Goal: Task Accomplishment & Management: Manage account settings

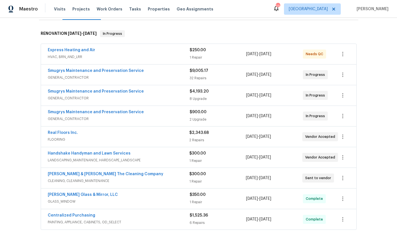
scroll to position [94, 0]
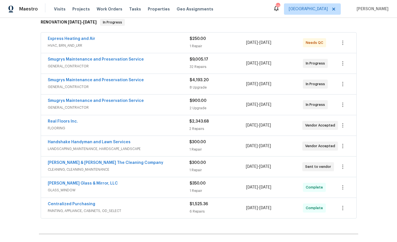
click at [57, 103] on link "Smugrys Maintenance and Preservation Service" at bounding box center [96, 101] width 96 height 4
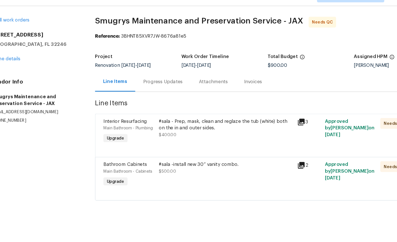
click at [11, 60] on link "Home details" at bounding box center [21, 62] width 25 height 4
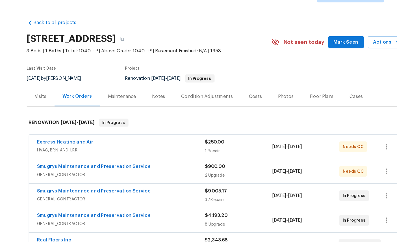
click at [49, 192] on link "Smugrys Maintenance and Preservation Service" at bounding box center [96, 194] width 96 height 4
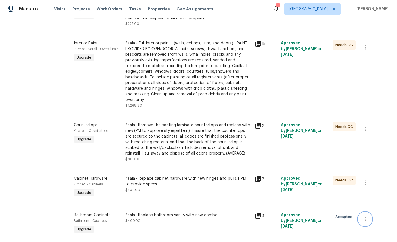
click at [366, 220] on icon "button" at bounding box center [365, 218] width 7 height 7
click at [370, 220] on li "Cancel" at bounding box center [369, 220] width 22 height 9
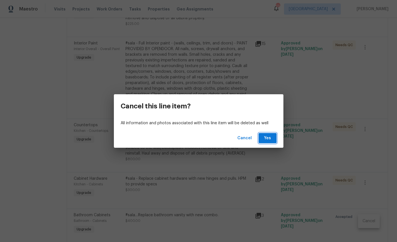
click at [273, 143] on button "Yes" at bounding box center [268, 138] width 18 height 10
click at [266, 141] on div "Cancel Yes" at bounding box center [199, 138] width 170 height 20
click at [267, 142] on span "Yes" at bounding box center [267, 138] width 9 height 7
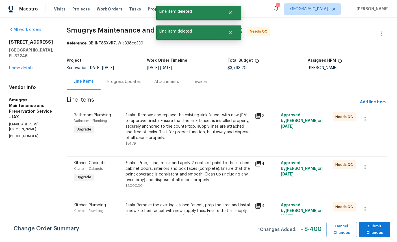
click at [18, 69] on link "Home details" at bounding box center [21, 68] width 25 height 4
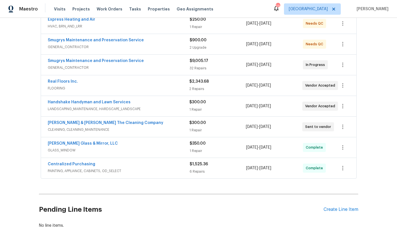
scroll to position [133, 0]
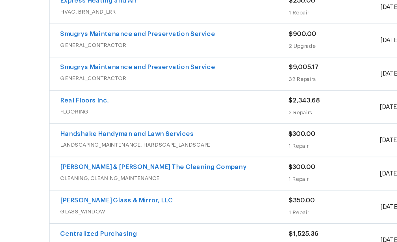
click at [48, 59] on link "Smugrys Maintenance and Preservation Service" at bounding box center [96, 61] width 96 height 4
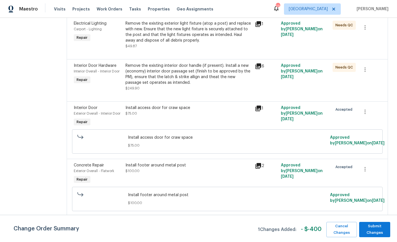
scroll to position [3, 0]
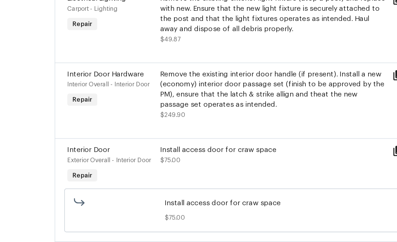
click at [74, 64] on span "Interior Door Hardware" at bounding box center [95, 66] width 43 height 4
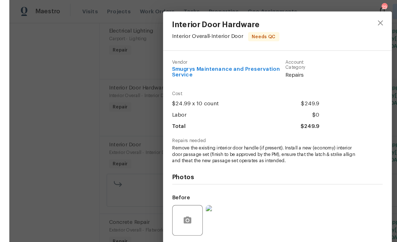
scroll to position [1, 0]
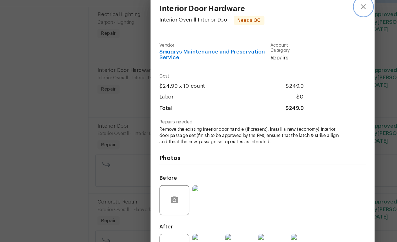
click at [273, 14] on icon "close" at bounding box center [275, 17] width 7 height 7
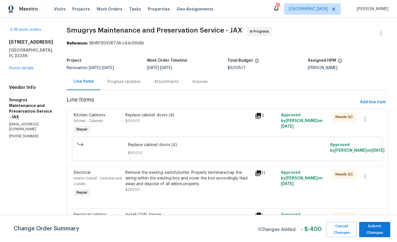
scroll to position [0, 0]
click at [19, 70] on link "Home details" at bounding box center [21, 68] width 25 height 4
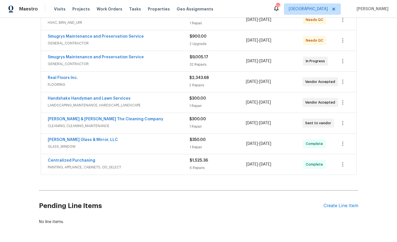
scroll to position [137, 0]
click at [341, 208] on div "Create Line Item" at bounding box center [341, 205] width 35 height 5
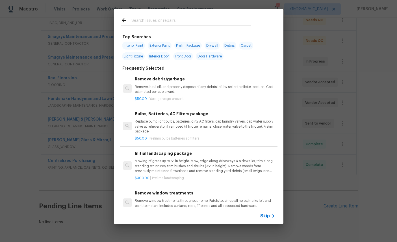
click at [175, 15] on div at bounding box center [186, 20] width 144 height 22
click at [176, 14] on div at bounding box center [186, 20] width 144 height 22
click at [205, 21] on input "text" at bounding box center [191, 21] width 120 height 8
type input "Debris"
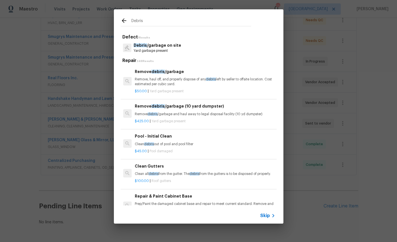
scroll to position [3, 0]
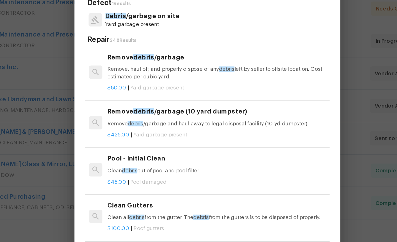
click at [135, 77] on p "Remove, haul off, and properly dispose of any debris left by seller to offsite …" at bounding box center [205, 82] width 140 height 10
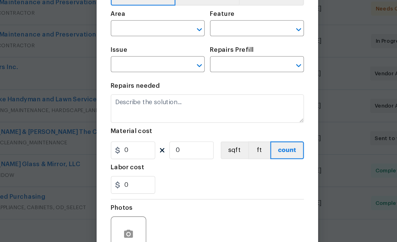
type input "Debris/garbage on site"
type input "Remove debris/garbage $50.00"
type textarea "Remove, haul off, and properly dispose of any debris left by seller to offsite …"
type input "50"
type input "1"
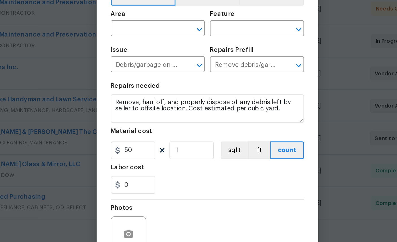
click at [137, 49] on input "text" at bounding box center [159, 53] width 44 height 9
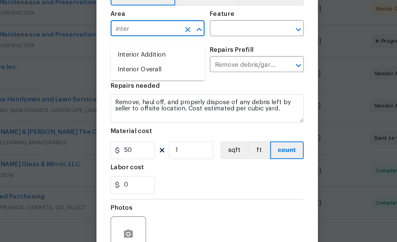
click at [137, 75] on li "Interior Overall" at bounding box center [167, 79] width 60 height 9
type input "Interior Overall"
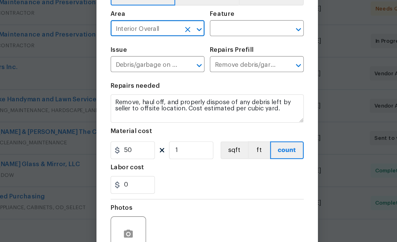
click at [200, 49] on input "text" at bounding box center [222, 53] width 44 height 9
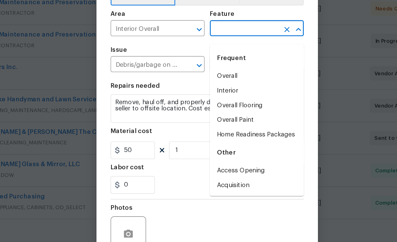
type input "e"
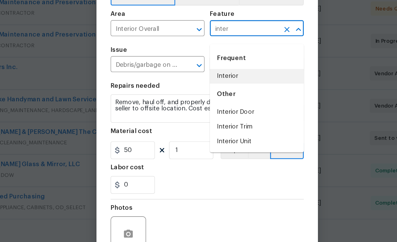
click at [200, 79] on li "Interior" at bounding box center [230, 83] width 60 height 9
type input "Interior"
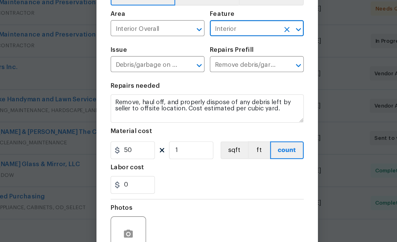
click at [185, 52] on icon "Clear" at bounding box center [186, 53] width 3 height 3
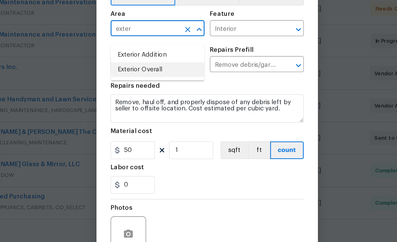
click at [137, 75] on li "Exterior Overall" at bounding box center [167, 79] width 60 height 9
type input "Exterior Overall"
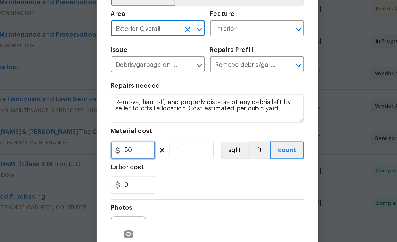
click at [137, 125] on input "50" at bounding box center [151, 130] width 28 height 11
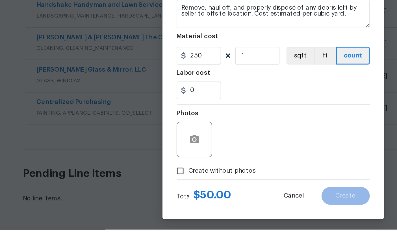
scroll to position [25, 0]
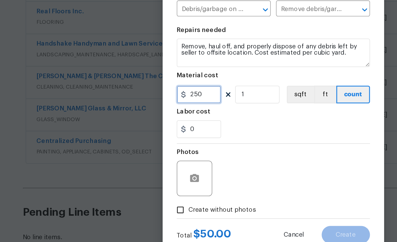
type input "250"
click at [142, 178] on button "button" at bounding box center [149, 185] width 14 height 14
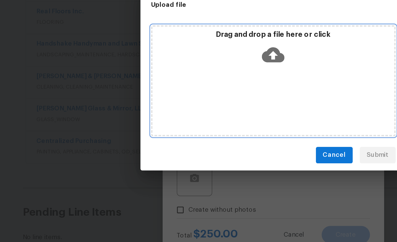
click at [191, 98] on icon at bounding box center [198, 105] width 14 height 14
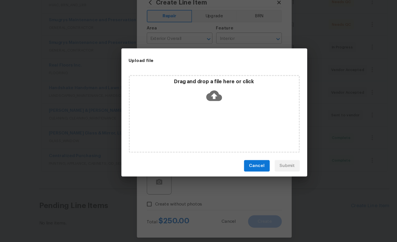
scroll to position [21, 0]
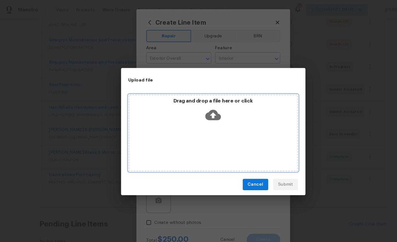
click at [199, 109] on icon at bounding box center [198, 106] width 14 height 10
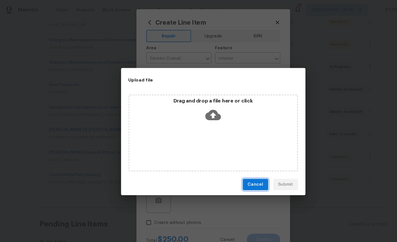
click at [237, 170] on span "Cancel" at bounding box center [237, 169] width 14 height 7
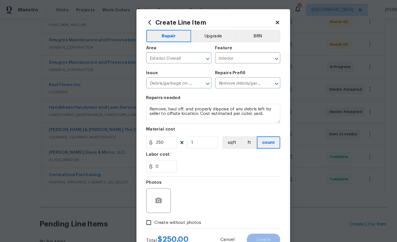
click at [256, 21] on icon at bounding box center [257, 20] width 3 height 3
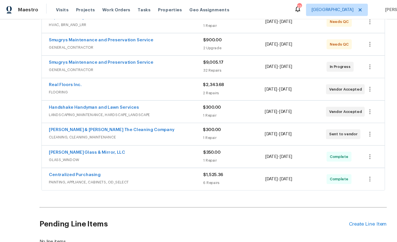
click at [338, 203] on div "Create Line Item" at bounding box center [341, 205] width 35 height 5
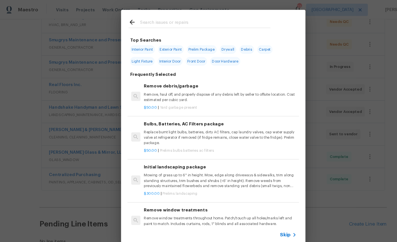
click at [194, 18] on input "text" at bounding box center [191, 21] width 120 height 8
type input "Press"
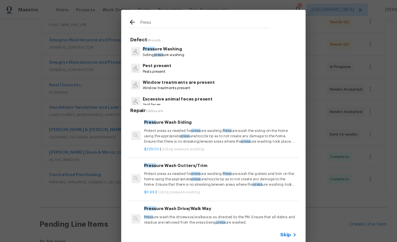
click at [158, 48] on p "Press ure Washing" at bounding box center [153, 45] width 38 height 6
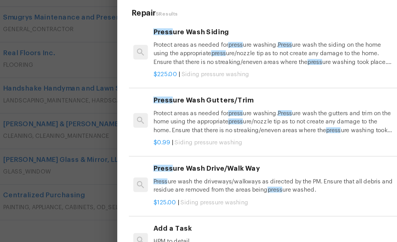
click at [135, 150] on p "Press ure wash the driveways/walkways as directed by the PM. Ensure that all de…" at bounding box center [205, 155] width 140 height 10
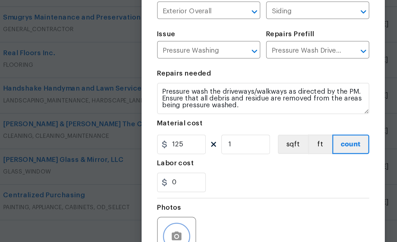
click at [145, 181] on icon "button" at bounding box center [148, 184] width 7 height 7
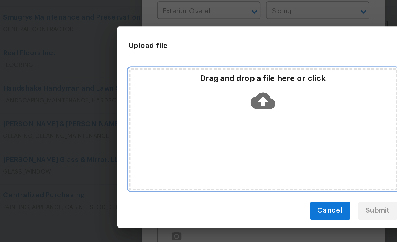
click at [191, 98] on icon at bounding box center [198, 105] width 14 height 14
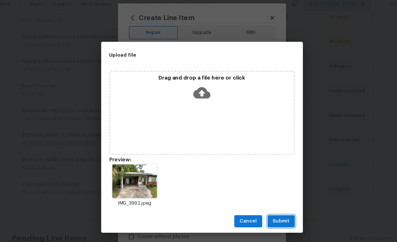
click at [258, 188] on span "Submit" at bounding box center [265, 191] width 14 height 7
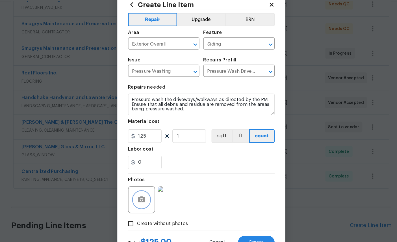
scroll to position [21, 0]
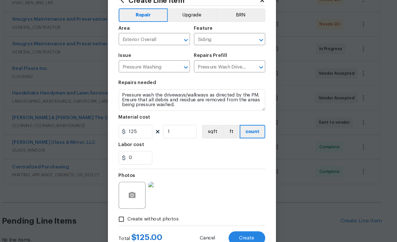
click at [230, 215] on button "Create" at bounding box center [245, 220] width 31 height 11
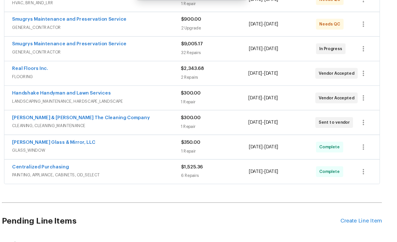
click at [324, 203] on div "Create Line Item" at bounding box center [341, 205] width 35 height 5
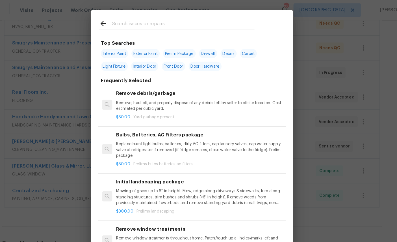
click at [142, 19] on input "text" at bounding box center [191, 21] width 120 height 8
type input "Mirror"
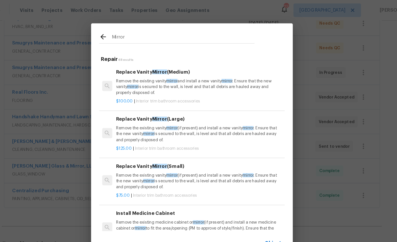
click at [135, 70] on p "Remove the existing vanity mirror and install a new vanity mirror . Ensure that…" at bounding box center [205, 73] width 140 height 14
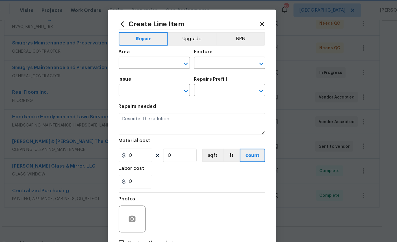
type input "Interior Trim"
type input "Bathroom Accesories"
type input "Replace Vanity Mirror (Medium) $100.00"
type textarea "Remove the existing vanity mirror and install a new vanity mirror. Ensure that …"
type input "100"
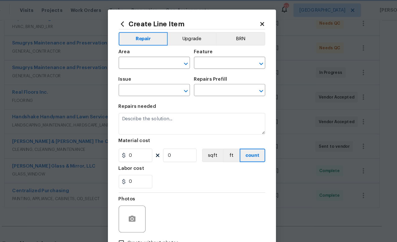
type input "1"
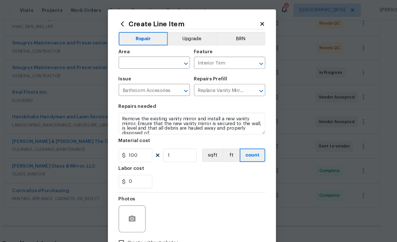
click at [137, 51] on input "text" at bounding box center [159, 53] width 44 height 9
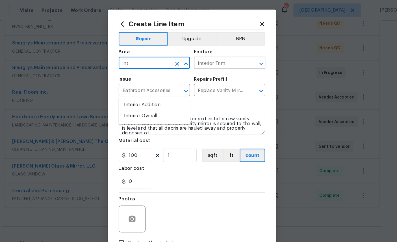
click at [137, 93] on li "Interior Overall" at bounding box center [167, 97] width 60 height 9
type input "I"
click at [137, 84] on li "Bathroom" at bounding box center [167, 88] width 60 height 9
type input "Bathroom"
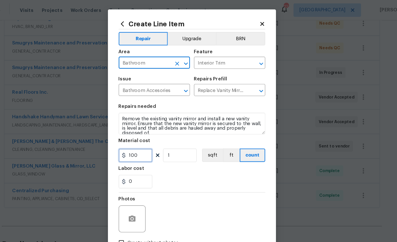
click at [137, 137] on input "100" at bounding box center [151, 130] width 28 height 11
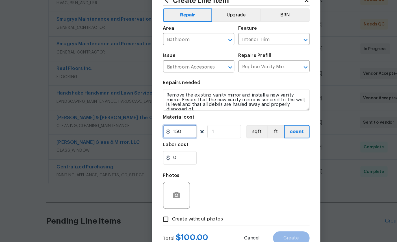
type input "150"
click at [148, 181] on icon "button" at bounding box center [149, 183] width 6 height 5
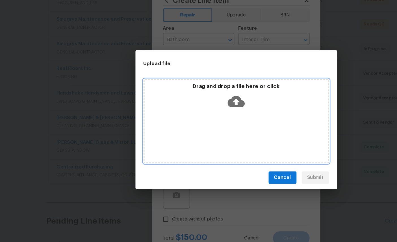
click at [197, 101] on icon at bounding box center [198, 106] width 14 height 10
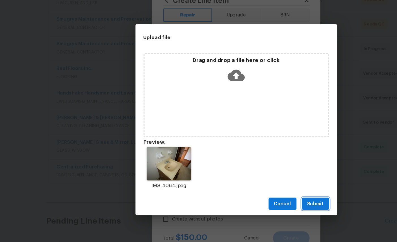
click at [267, 188] on span "Submit" at bounding box center [265, 191] width 14 height 7
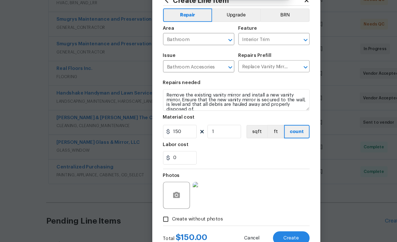
click at [247, 218] on span "Create" at bounding box center [245, 220] width 13 height 4
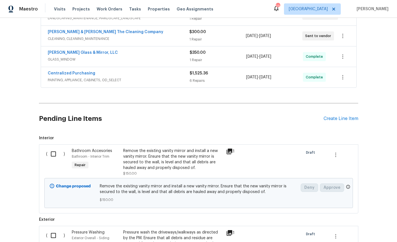
scroll to position [219, 0]
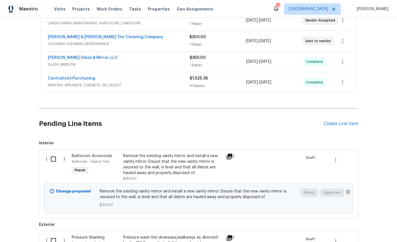
click at [339, 126] on div "Create Line Item" at bounding box center [341, 123] width 35 height 5
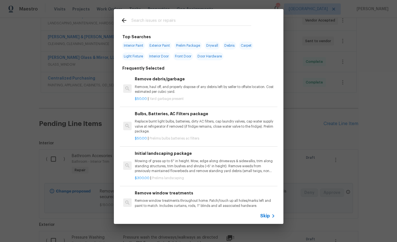
click at [178, 20] on input "text" at bounding box center [191, 21] width 120 height 8
type input "Elec"
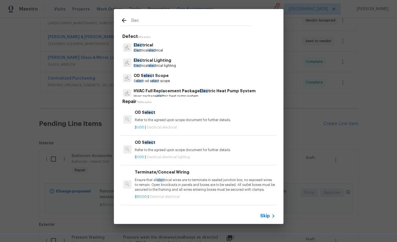
click at [149, 45] on p "Elec trical" at bounding box center [148, 45] width 29 height 6
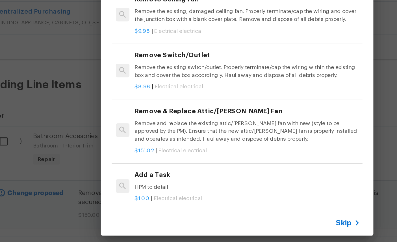
scroll to position [362, 0]
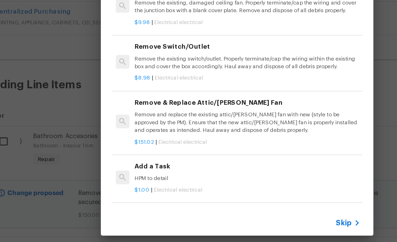
click at [135, 171] on h6 "Add a Task" at bounding box center [205, 174] width 140 height 6
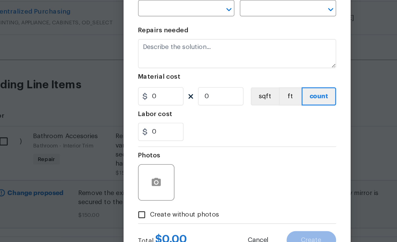
type input "Electrical"
type input "Add a Task $1.00"
type textarea "HPM to detail"
type input "1"
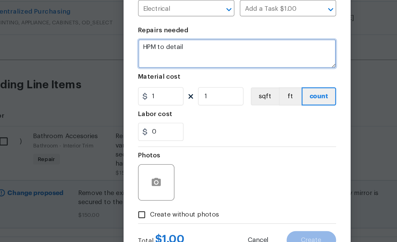
click at [137, 95] on textarea "HPM to detail" at bounding box center [198, 104] width 123 height 18
type textarea "H"
click at [137, 95] on textarea "-Install wiring odor ceiling fan in Livinf room. - Install wiring feed" at bounding box center [198, 104] width 123 height 18
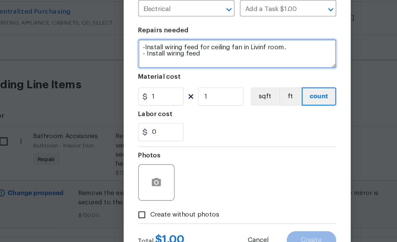
click at [167, 95] on textarea "-Install wiring feed for ceiling fan in Livinf room. - Install wiring feed" at bounding box center [198, 104] width 123 height 18
click at [137, 95] on textarea "-Install wiring feed for ceiling fan in Living room. - Install wiring feed" at bounding box center [198, 104] width 123 height 18
type textarea "-Install wiring feed for ceiling fan in Living room. - Install wiring feed for …"
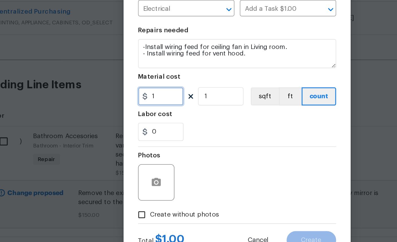
click at [137, 125] on input "1" at bounding box center [151, 130] width 28 height 11
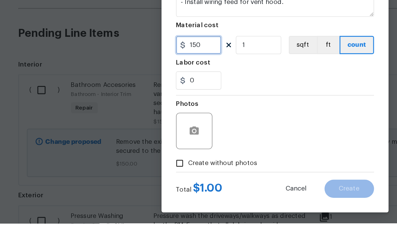
type input "150"
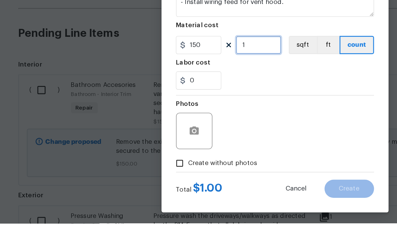
click at [174, 125] on input "1" at bounding box center [188, 130] width 28 height 11
type input "2"
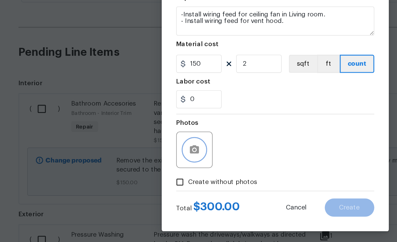
click at [146, 181] on icon "button" at bounding box center [149, 183] width 6 height 5
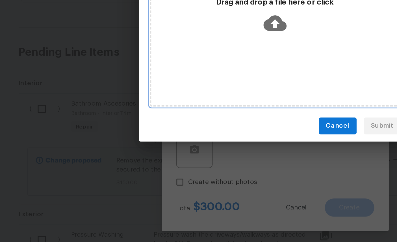
click at [191, 98] on icon at bounding box center [198, 105] width 14 height 14
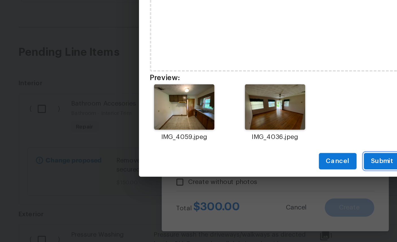
click at [258, 188] on span "Submit" at bounding box center [265, 191] width 14 height 7
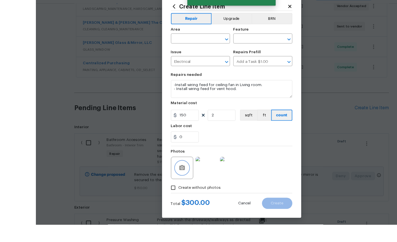
scroll to position [21, 0]
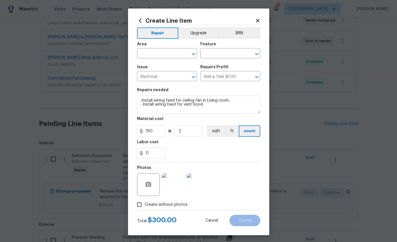
click at [161, 50] on input "text" at bounding box center [159, 53] width 44 height 9
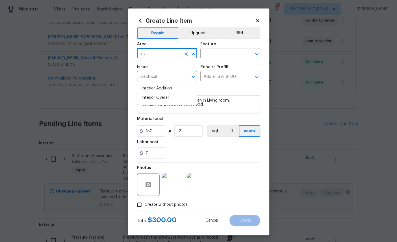
click at [160, 93] on li "Interior Overall" at bounding box center [167, 97] width 60 height 9
type input "Interior Overall"
click at [226, 53] on input "text" at bounding box center [222, 53] width 44 height 9
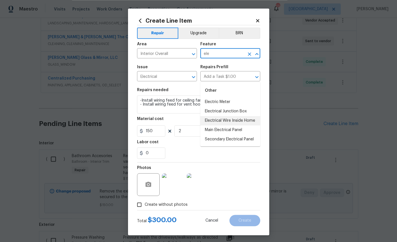
click at [222, 116] on li "Electrical Wire Inside Home" at bounding box center [230, 120] width 60 height 9
type input "Electrical Wire Inside Home"
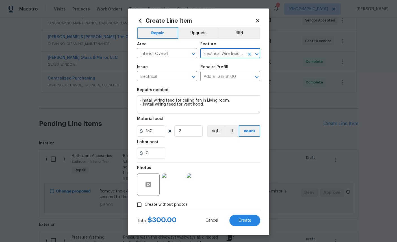
click at [250, 222] on span "Create" at bounding box center [245, 220] width 13 height 4
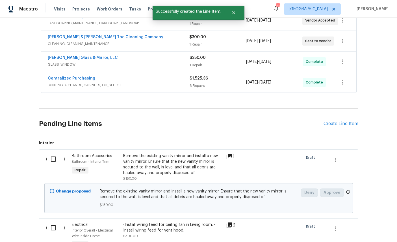
click at [341, 121] on div "Create Line Item" at bounding box center [341, 123] width 35 height 5
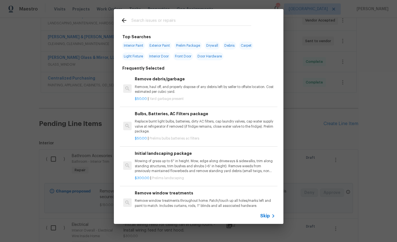
click at [184, 23] on input "text" at bounding box center [191, 21] width 120 height 8
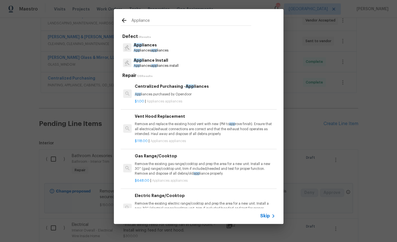
type input "Appliances"
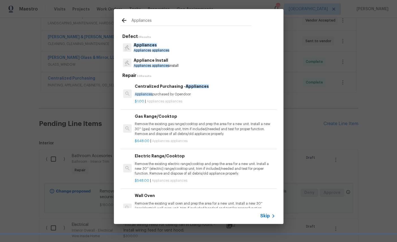
click at [153, 61] on p "Appliance Install" at bounding box center [156, 60] width 45 height 6
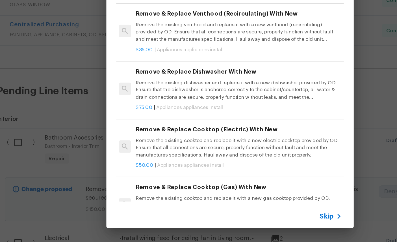
scroll to position [74, 1]
click at [134, 76] on p "Remove the existing venthood and replace it with a new venthood (recirculating)…" at bounding box center [204, 83] width 140 height 14
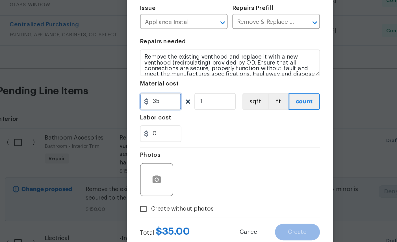
click at [137, 125] on input "35" at bounding box center [151, 130] width 28 height 11
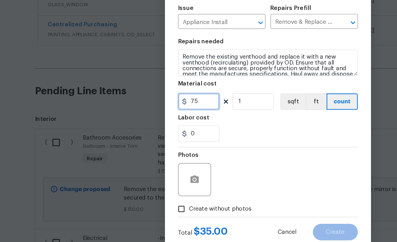
type input "75"
click at [142, 178] on button "button" at bounding box center [149, 185] width 14 height 14
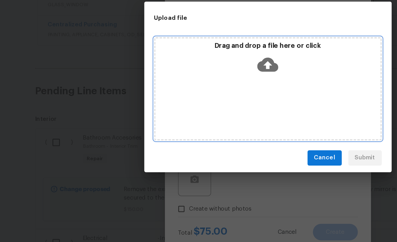
click at [191, 98] on icon at bounding box center [198, 105] width 14 height 14
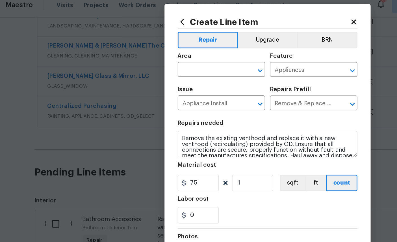
scroll to position [14, 0]
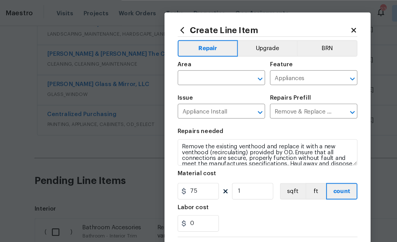
click at [150, 55] on input "text" at bounding box center [159, 53] width 44 height 9
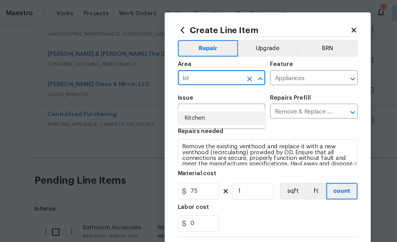
click at [137, 76] on li "Kitchen" at bounding box center [167, 80] width 60 height 9
type input "Kitchen"
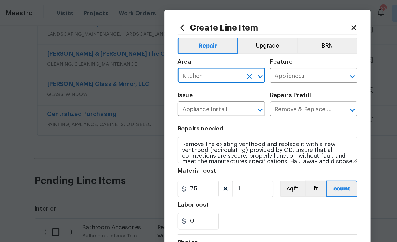
scroll to position [0, 0]
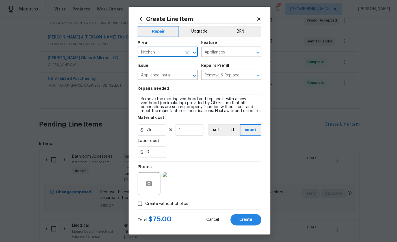
click at [248, 214] on button "Create" at bounding box center [245, 218] width 31 height 11
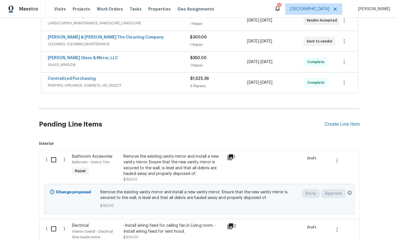
click at [337, 124] on div "Create Line Item" at bounding box center [341, 123] width 35 height 5
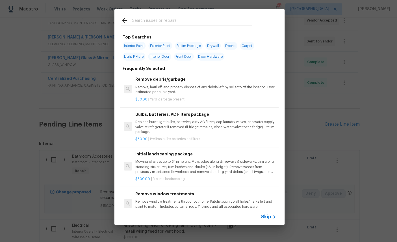
click at [164, 16] on div at bounding box center [186, 20] width 144 height 22
click at [164, 23] on input "text" at bounding box center [191, 21] width 120 height 8
type input "Light"
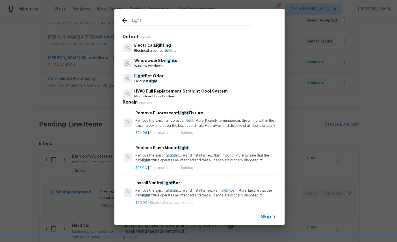
click at [150, 45] on p "Electrical Light ing" at bounding box center [155, 45] width 42 height 6
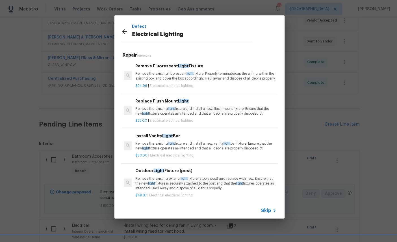
click at [164, 111] on p "Remove the existing light fixture and install a new, flush mount fixture. Ensur…" at bounding box center [205, 111] width 140 height 10
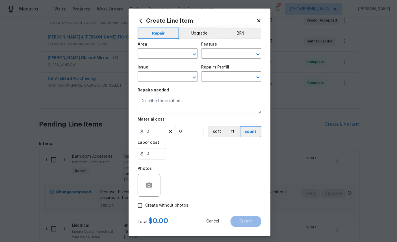
type input "Electrical Lighting"
type input "Replace Flush Mount Light $25.00"
type textarea "Remove the existing light fixture and install a new, flush mount fixture. Ensur…"
type input "25"
type input "1"
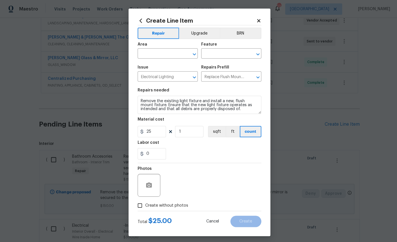
click at [162, 54] on input "text" at bounding box center [159, 53] width 44 height 9
click at [155, 68] on li "Bedroom" at bounding box center [167, 66] width 60 height 9
type input "Bedroom"
click at [223, 53] on input "text" at bounding box center [222, 53] width 44 height 9
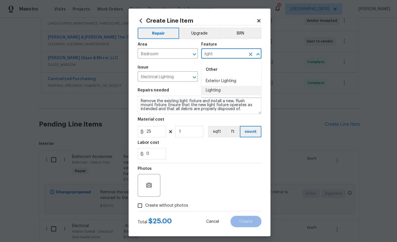
click at [217, 90] on li "Lighting" at bounding box center [230, 89] width 60 height 9
type input "Lighting"
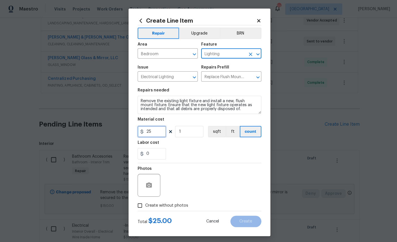
click at [160, 133] on input "25" at bounding box center [151, 130] width 28 height 11
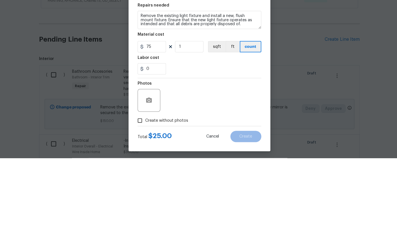
scroll to position [22, 0]
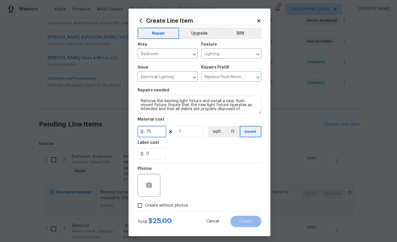
type input "75"
click at [152, 186] on button "button" at bounding box center [149, 185] width 14 height 14
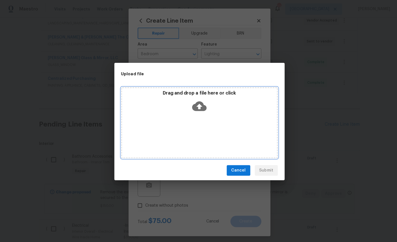
click at [206, 104] on div "Drag and drop a file here or click" at bounding box center [199, 102] width 154 height 24
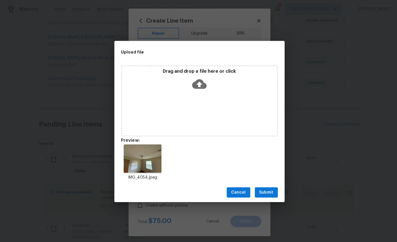
click at [265, 183] on div "Cancel Submit" at bounding box center [199, 192] width 170 height 20
click at [266, 189] on span "Submit" at bounding box center [265, 191] width 14 height 7
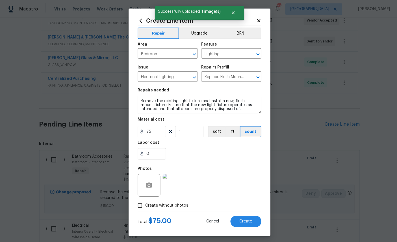
click at [246, 222] on span "Create" at bounding box center [245, 220] width 13 height 4
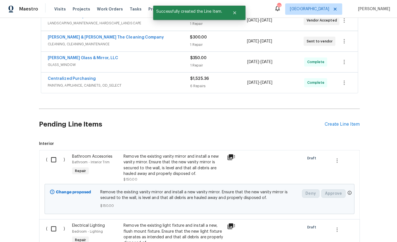
click at [337, 121] on div "Create Line Item" at bounding box center [341, 123] width 35 height 5
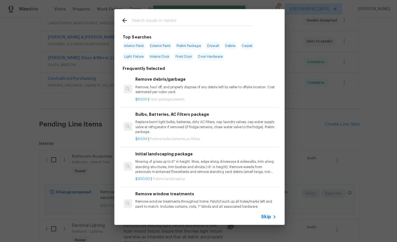
click at [163, 17] on input "text" at bounding box center [191, 21] width 120 height 8
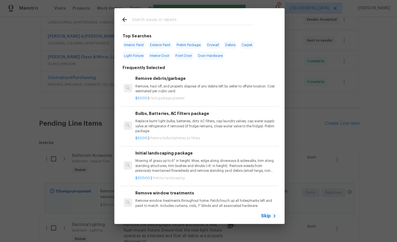
click at [163, 17] on input "text" at bounding box center [191, 21] width 120 height 8
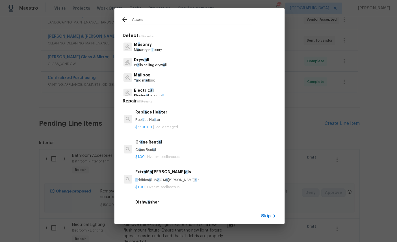
type input "Access"
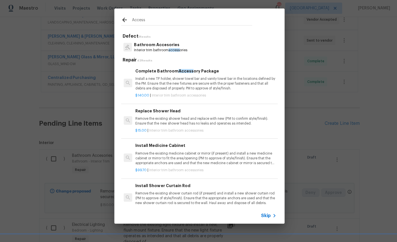
click at [148, 43] on p "Bathroom Accesories" at bounding box center [160, 45] width 53 height 6
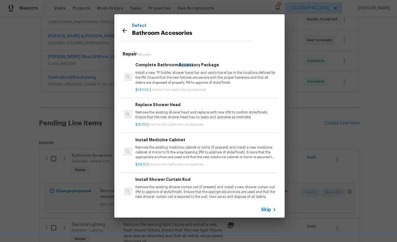
click at [152, 76] on p "Install a new TP holder, shower towel bar and vanity towel bar in the locations…" at bounding box center [205, 78] width 140 height 14
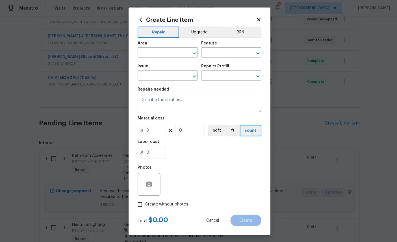
type input "Interior Trim"
type input "Bathroom Accesories"
type input "Complete Bathroom Accessory Package $140.00"
type textarea "Install a new TP holder, shower towel bar and vanity towel bar in the locations…"
type input "140"
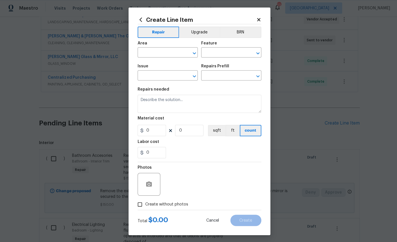
type input "1"
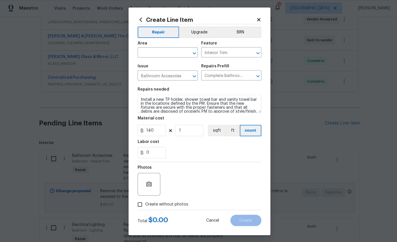
scroll to position [21, 0]
click at [167, 52] on input "text" at bounding box center [159, 53] width 44 height 9
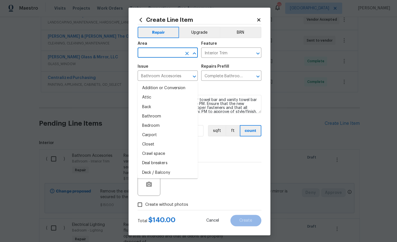
scroll to position [21, 0]
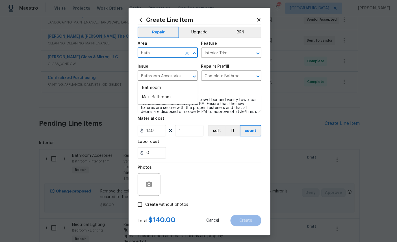
click at [142, 93] on li "Main Bathroom" at bounding box center [167, 97] width 60 height 9
type input "Main Bathroom"
click at [153, 182] on button "button" at bounding box center [149, 185] width 14 height 14
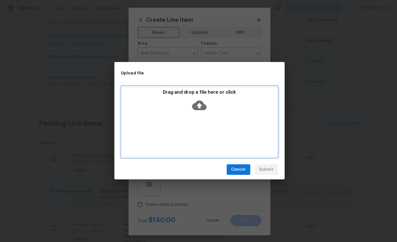
click at [203, 100] on icon at bounding box center [198, 105] width 14 height 14
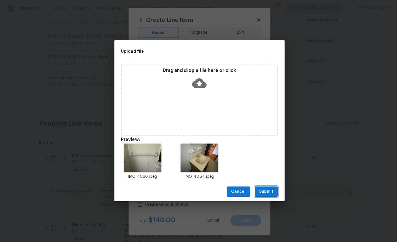
click at [266, 189] on span "Submit" at bounding box center [265, 191] width 14 height 7
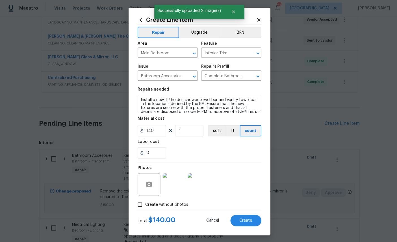
click at [239, 221] on span "Create" at bounding box center [245, 220] width 13 height 4
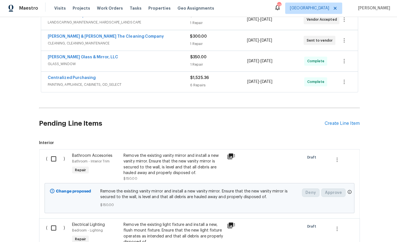
click at [346, 121] on div "Create Line Item" at bounding box center [341, 123] width 35 height 5
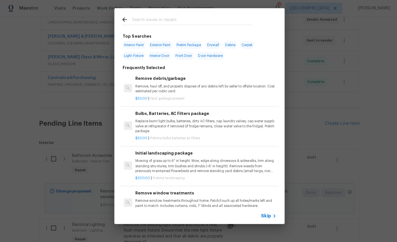
click at [171, 14] on div at bounding box center [186, 20] width 144 height 22
click at [206, 17] on input "text" at bounding box center [191, 21] width 120 height 8
type input "Plumb"
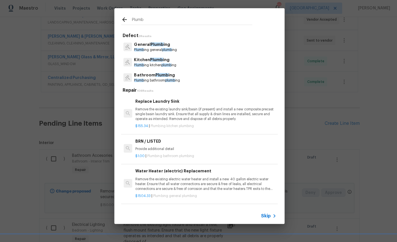
click at [155, 75] on span "Plumb" at bounding box center [161, 75] width 13 height 4
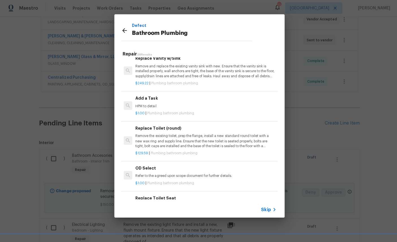
scroll to position [862, 0]
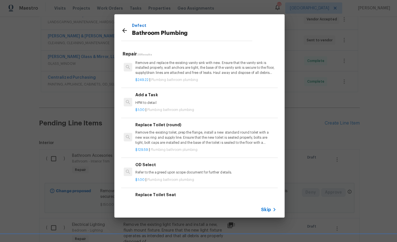
click at [206, 92] on div "Add a Task HPM to detail" at bounding box center [205, 99] width 140 height 14
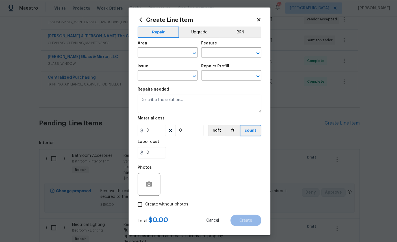
type input "Plumbing"
type input "Bathroom Plumbing"
type input "Add a Task $1.00"
type textarea "HPM to detail"
type input "1"
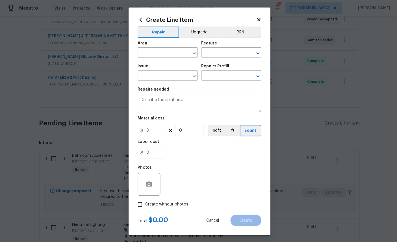
type input "1"
click at [165, 53] on input "text" at bounding box center [159, 53] width 44 height 9
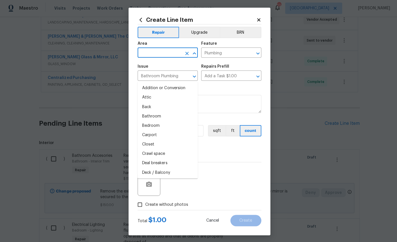
scroll to position [21, 0]
type input "a"
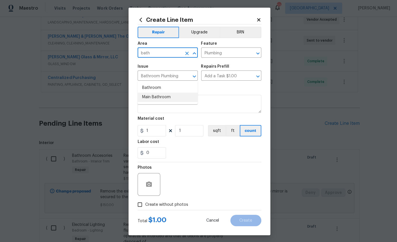
click at [157, 93] on li "Main Bathroom" at bounding box center [167, 97] width 60 height 9
type input "Main Bathroom"
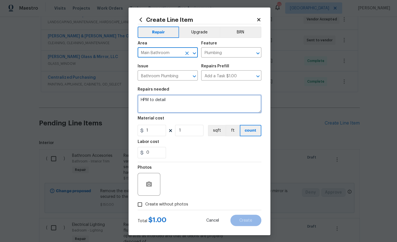
click at [186, 100] on textarea "HPM to detail" at bounding box center [198, 104] width 123 height 18
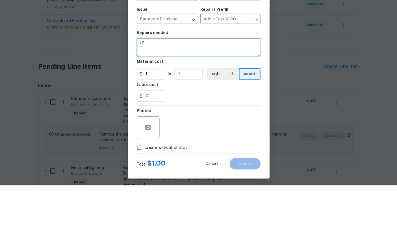
type textarea "H"
type textarea "Install tub stopper"
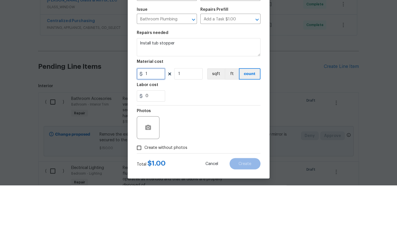
click at [153, 125] on input "1" at bounding box center [151, 130] width 28 height 11
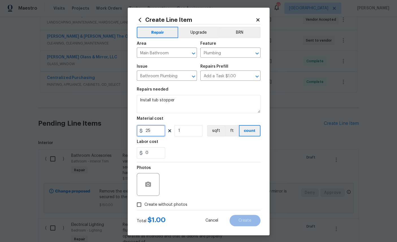
type input "25"
click at [152, 186] on button "button" at bounding box center [149, 185] width 14 height 14
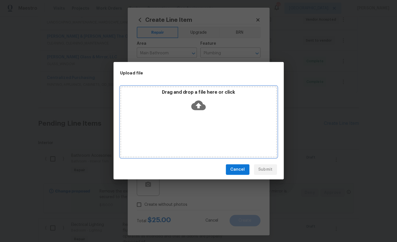
click at [197, 101] on icon at bounding box center [198, 106] width 14 height 10
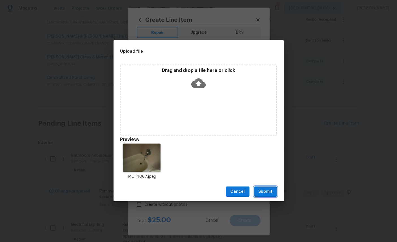
click at [268, 193] on span "Submit" at bounding box center [265, 191] width 14 height 7
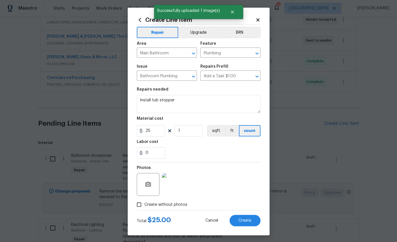
click at [245, 218] on button "Create" at bounding box center [245, 220] width 31 height 11
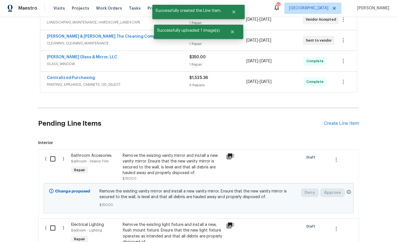
click at [340, 121] on div "Create Line Item" at bounding box center [341, 123] width 35 height 5
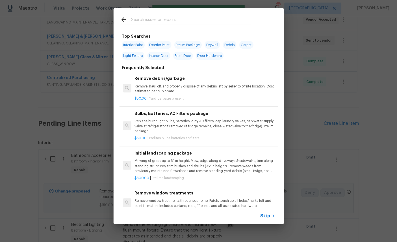
click at [174, 18] on input "text" at bounding box center [191, 21] width 120 height 8
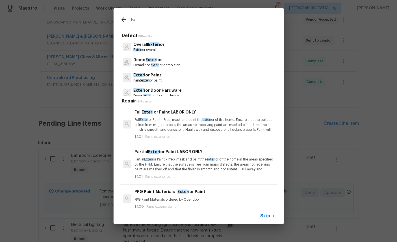
type input "E"
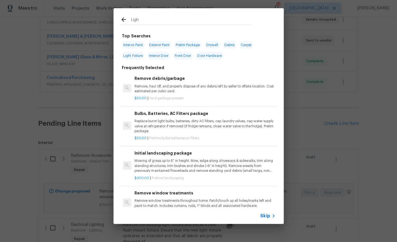
type input "Light"
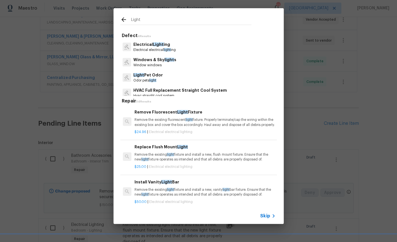
click at [151, 48] on p "Electrical electrical light ing" at bounding box center [155, 50] width 42 height 5
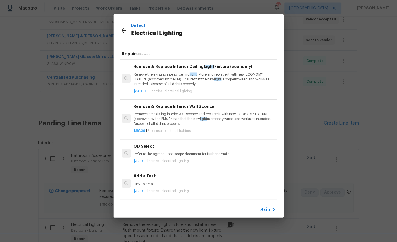
scroll to position [459, 1]
click at [143, 179] on div "Add a Task HPM to detail" at bounding box center [204, 180] width 140 height 14
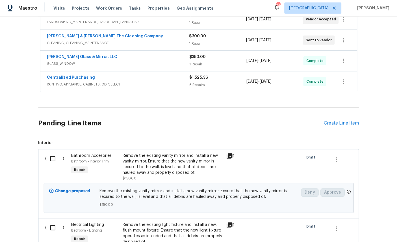
scroll to position [21, 0]
click at [339, 121] on div "Create Line Item" at bounding box center [341, 123] width 35 height 5
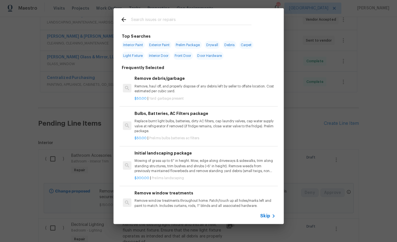
click at [168, 14] on div at bounding box center [186, 20] width 144 height 22
click at [170, 17] on input "text" at bounding box center [191, 21] width 120 height 8
type input "Light"
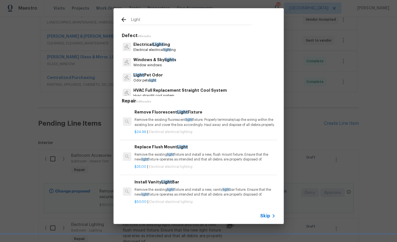
click at [142, 47] on p "Electrical Light ing" at bounding box center [155, 45] width 42 height 6
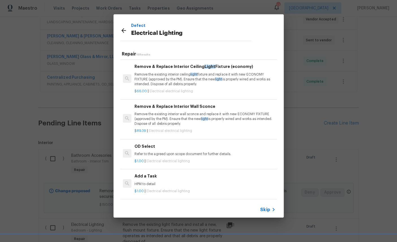
scroll to position [459, 0]
click at [141, 176] on h6 "Add a Task" at bounding box center [205, 176] width 140 height 6
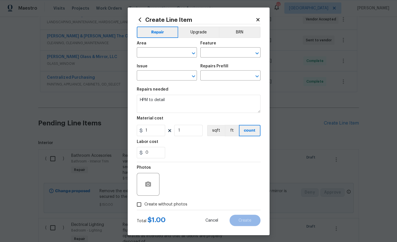
type input "Electrical Lighting"
type input "Add a Task $1.00"
click at [168, 54] on input "text" at bounding box center [159, 53] width 44 height 9
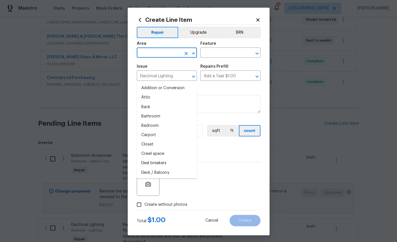
scroll to position [21, 0]
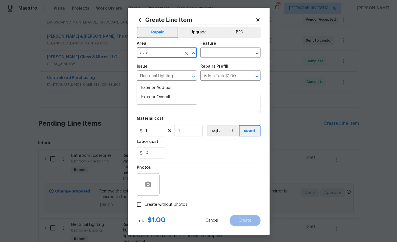
click at [164, 93] on li "Exterior Overall" at bounding box center [167, 97] width 60 height 9
type input "Exterior Overall"
click at [228, 53] on input "text" at bounding box center [222, 53] width 44 height 9
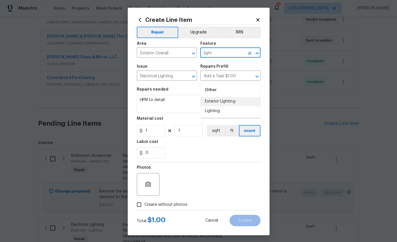
click at [229, 97] on li "Exterior Lighting" at bounding box center [230, 101] width 60 height 9
type input "Exterior Lighting"
click at [152, 129] on input "1" at bounding box center [151, 130] width 28 height 11
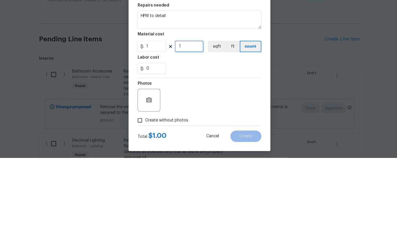
click at [194, 125] on input "1" at bounding box center [188, 130] width 28 height 11
click at [154, 125] on input "1" at bounding box center [151, 130] width 28 height 11
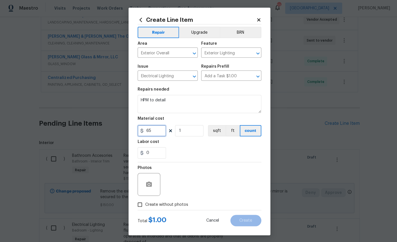
type input "65"
click at [145, 187] on icon "button" at bounding box center [148, 184] width 7 height 7
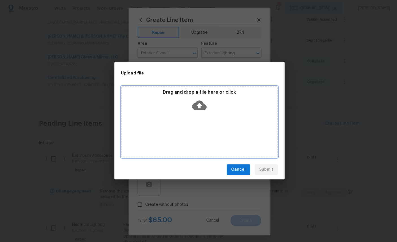
click at [199, 101] on icon at bounding box center [198, 106] width 14 height 10
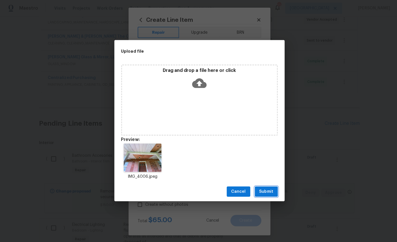
click at [268, 189] on span "Submit" at bounding box center [265, 191] width 14 height 7
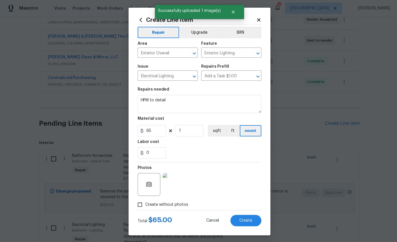
click at [243, 221] on span "Create" at bounding box center [245, 220] width 13 height 4
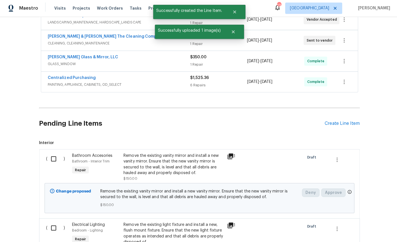
click at [343, 121] on div "Create Line Item" at bounding box center [341, 123] width 35 height 5
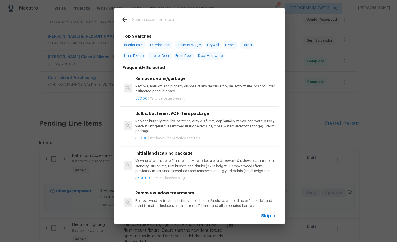
click at [191, 17] on input "text" at bounding box center [191, 21] width 120 height 8
type input "Soffit"
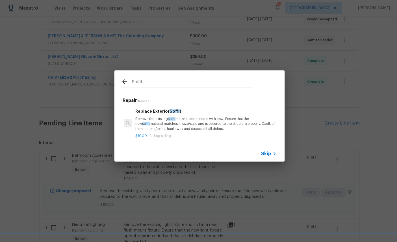
click at [151, 121] on p "Remove the existing soffit material and replace with new. Ensure that the new s…" at bounding box center [205, 124] width 140 height 14
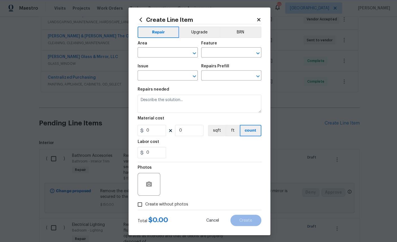
type input "Siding"
type input "Replace Exterior Soffit $10.00"
type textarea "Remove the existing soffit material and replace with new. Ensure that the new s…"
type input "10"
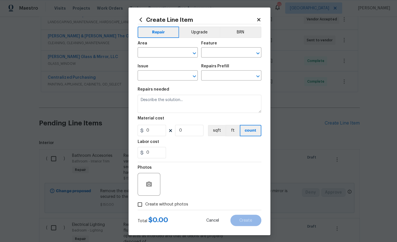
type input "1"
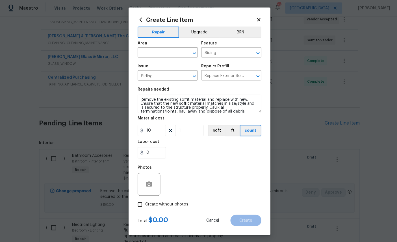
scroll to position [21, 0]
click at [163, 49] on input "text" at bounding box center [159, 53] width 44 height 9
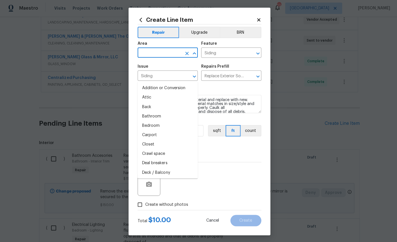
scroll to position [21, 0]
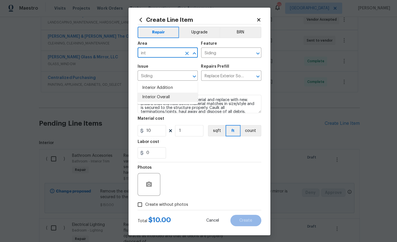
click at [168, 93] on li "Interior Overall" at bounding box center [167, 97] width 60 height 9
type input "Interior Overall"
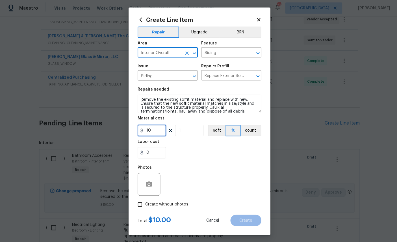
click at [156, 135] on input "10" at bounding box center [151, 130] width 28 height 11
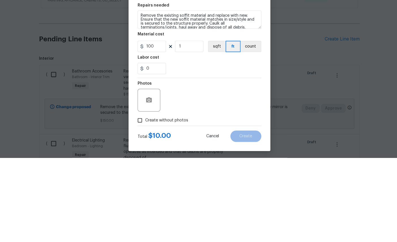
scroll to position [21, 0]
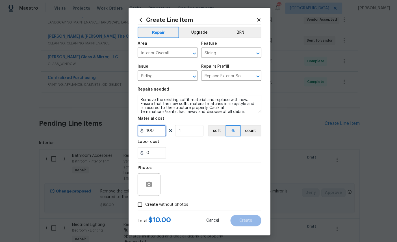
type input "100"
click at [152, 183] on button "button" at bounding box center [149, 185] width 14 height 14
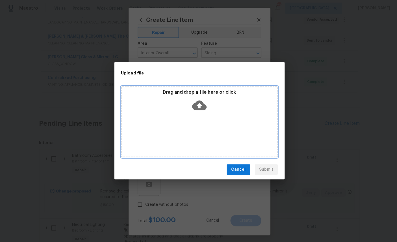
click at [203, 103] on icon at bounding box center [198, 106] width 14 height 10
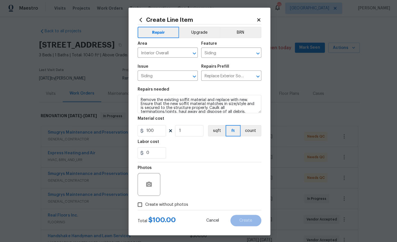
scroll to position [219, 0]
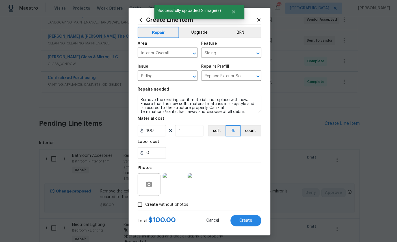
click at [246, 221] on span "Create" at bounding box center [245, 220] width 13 height 4
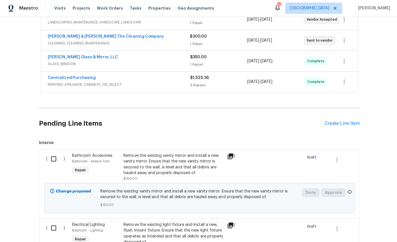
click at [337, 121] on div "Create Line Item" at bounding box center [341, 123] width 35 height 5
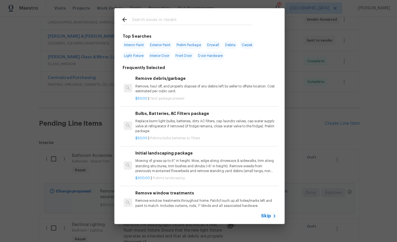
click at [173, 21] on input "text" at bounding box center [191, 21] width 120 height 8
type input "Doorb"
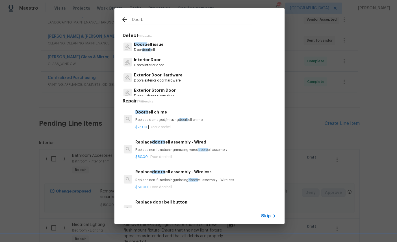
click at [149, 48] on p "Door doorb ell" at bounding box center [148, 50] width 29 height 5
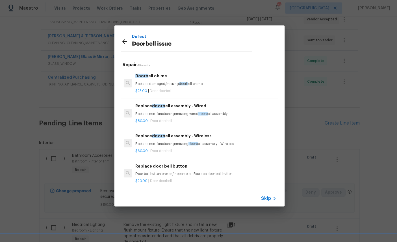
click at [154, 80] on div "Doorb ell chime Replace damaged/missing doorb ell chime" at bounding box center [205, 80] width 140 height 14
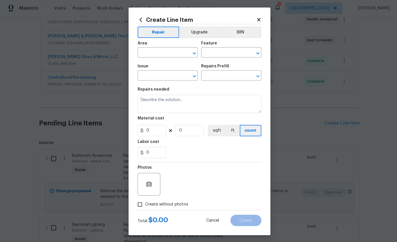
type input "Doorbell issue"
type input "Doorbell chime $25.00"
type textarea "Replace damaged/missing doorbell chime"
type input "25"
type input "1"
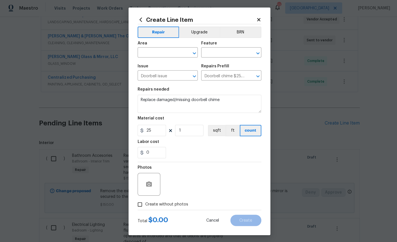
scroll to position [21, 0]
click at [165, 49] on input "text" at bounding box center [159, 53] width 44 height 9
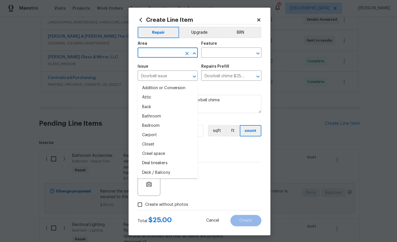
scroll to position [21, 0]
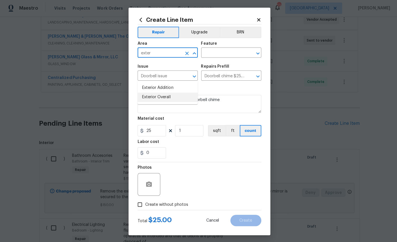
click at [161, 93] on li "Exterior Overall" at bounding box center [167, 97] width 60 height 9
type input "Exterior Overall"
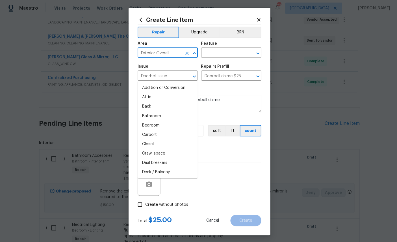
click at [233, 53] on input "text" at bounding box center [222, 53] width 44 height 9
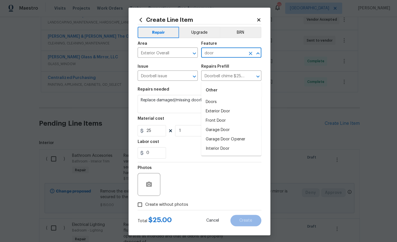
scroll to position [21, 0]
click at [221, 107] on li "Exterior Door" at bounding box center [230, 111] width 60 height 9
type input "Exterior Door"
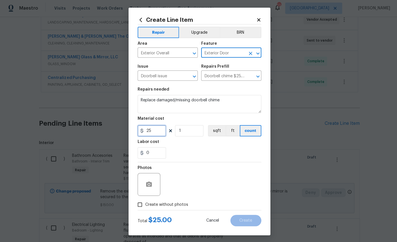
click at [158, 134] on input "25" at bounding box center [151, 130] width 28 height 11
type input "45"
click at [155, 187] on button "button" at bounding box center [149, 185] width 14 height 14
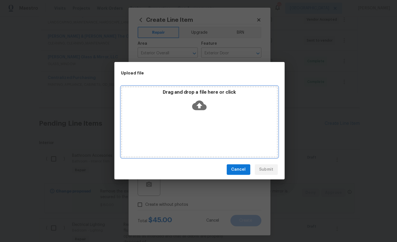
click at [199, 103] on icon at bounding box center [198, 105] width 14 height 14
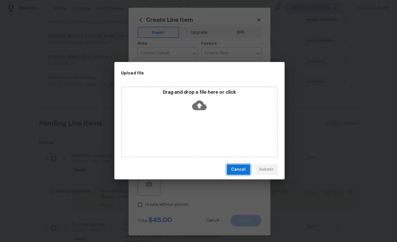
click at [230, 169] on button "Cancel" at bounding box center [237, 169] width 23 height 10
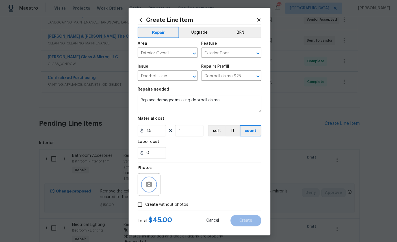
click at [147, 187] on icon "button" at bounding box center [149, 183] width 6 height 5
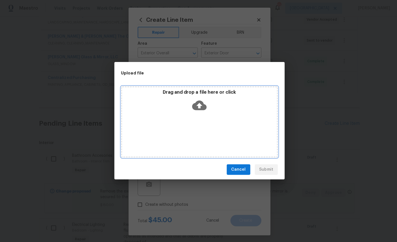
click at [191, 103] on icon at bounding box center [198, 105] width 14 height 14
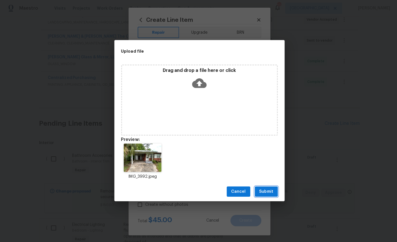
click at [272, 187] on button "Submit" at bounding box center [265, 191] width 23 height 10
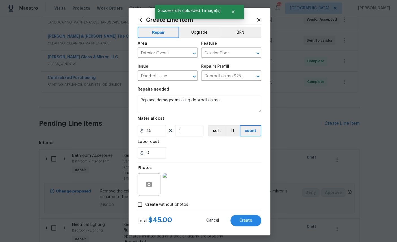
click at [248, 221] on span "Create" at bounding box center [245, 220] width 13 height 4
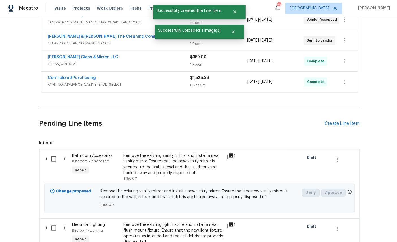
click at [336, 121] on div "Create Line Item" at bounding box center [341, 123] width 35 height 5
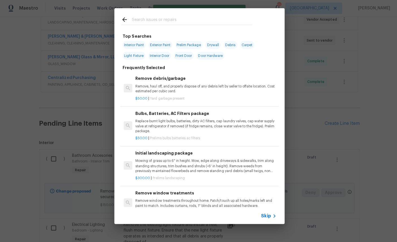
click at [190, 20] on input "text" at bounding box center [191, 21] width 120 height 8
type input "Door"
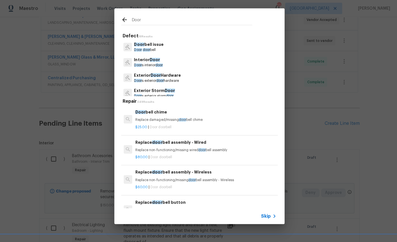
click at [161, 76] on p "Exterior Door Hardware" at bounding box center [157, 76] width 47 height 6
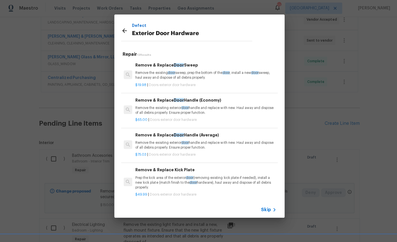
click at [151, 106] on p "Remove the exisiting exterior door handle and replace with new. Haul away and d…" at bounding box center [205, 111] width 140 height 10
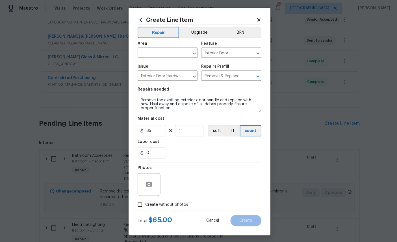
click at [157, 55] on input "text" at bounding box center [159, 53] width 44 height 9
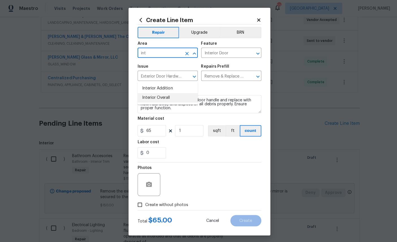
click at [157, 93] on li "Interior Overall" at bounding box center [167, 97] width 60 height 9
type input "Interior Overall"
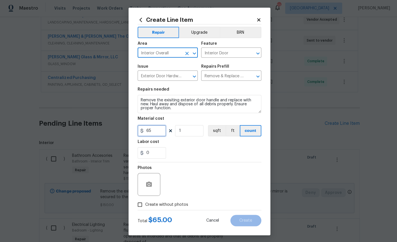
click at [155, 133] on input "65" at bounding box center [151, 130] width 28 height 11
type input "75"
click at [151, 188] on icon "button" at bounding box center [148, 184] width 7 height 7
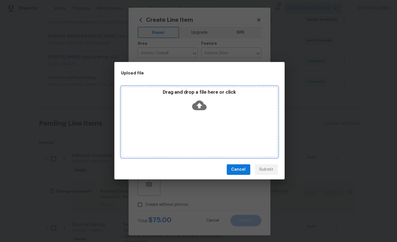
click at [199, 105] on icon at bounding box center [198, 105] width 14 height 14
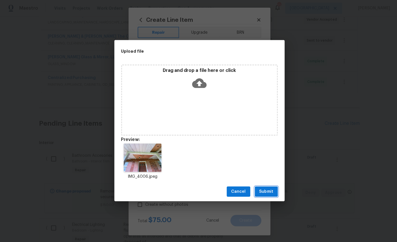
click at [267, 189] on span "Submit" at bounding box center [265, 191] width 14 height 7
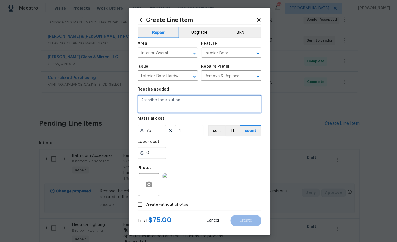
click at [176, 105] on textarea at bounding box center [198, 104] width 123 height 18
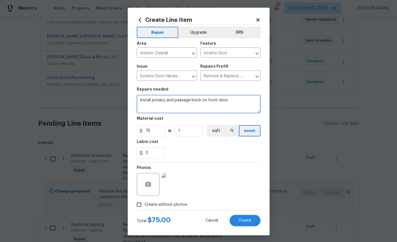
type textarea "Install privacy and passage knob on front door"
click at [244, 219] on button "Create" at bounding box center [245, 220] width 31 height 11
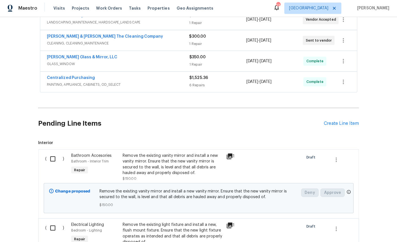
click at [342, 121] on div "Create Line Item" at bounding box center [341, 123] width 35 height 5
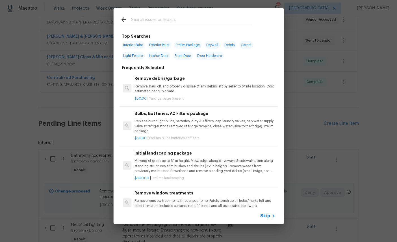
click at [187, 21] on input "text" at bounding box center [191, 21] width 120 height 8
type input "Door"
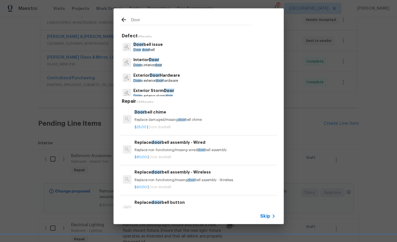
click at [146, 60] on p "Interior Door" at bounding box center [148, 60] width 29 height 6
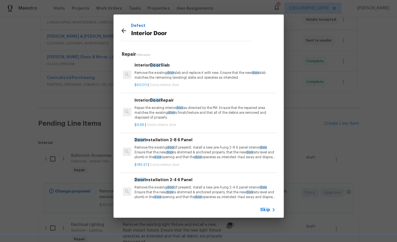
click at [192, 110] on p "Repair the existing interior door as directed by the PM. Ensure that the repair…" at bounding box center [205, 113] width 140 height 14
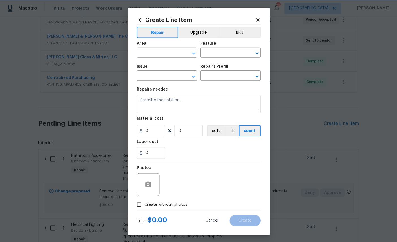
type input "Interior Door"
type input "Interior Door Repair $9.98"
type textarea "Repair the existing interior door as directed by the PM. Ensure that the repair…"
type input "9.98"
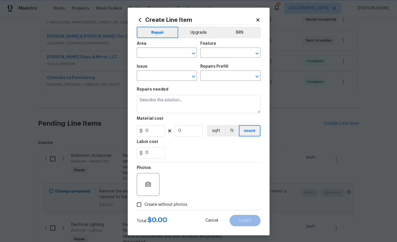
type input "1"
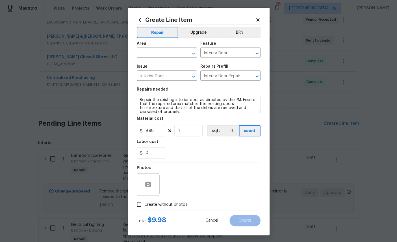
click at [161, 53] on input "text" at bounding box center [159, 53] width 44 height 9
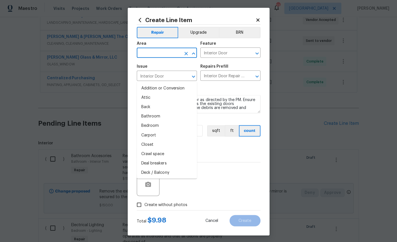
type input "d"
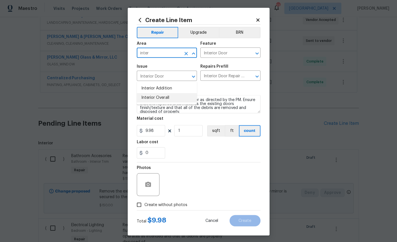
click at [159, 93] on li "Interior Overall" at bounding box center [167, 97] width 60 height 9
type input "Interior Overall"
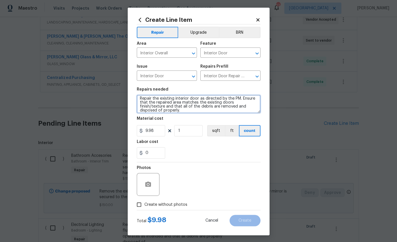
scroll to position [0, 0]
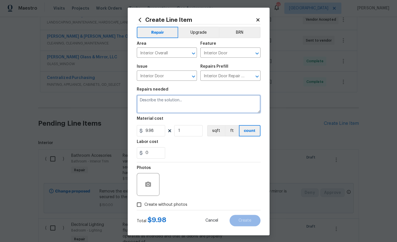
click at [171, 100] on textarea at bounding box center [198, 104] width 123 height 18
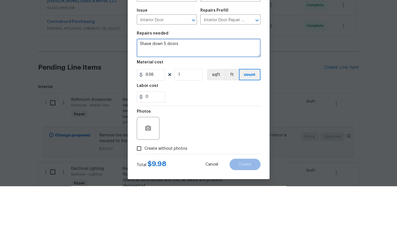
type textarea "Shave down 5 doors"
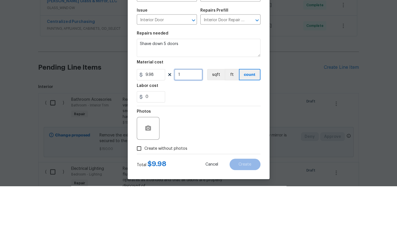
click at [192, 125] on input "1" at bounding box center [188, 130] width 28 height 11
type input "5"
click at [161, 125] on input "9.98" at bounding box center [151, 130] width 28 height 11
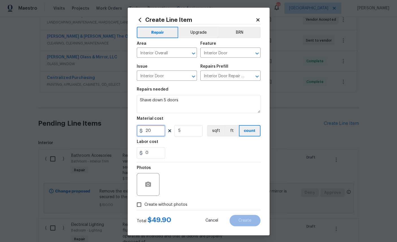
type input "20"
click at [149, 185] on icon "button" at bounding box center [149, 183] width 6 height 5
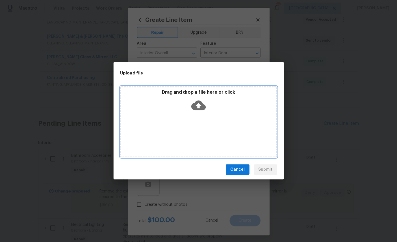
click at [202, 100] on icon at bounding box center [198, 105] width 14 height 14
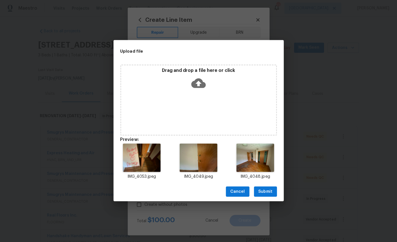
scroll to position [219, 0]
click at [263, 188] on span "Submit" at bounding box center [265, 191] width 14 height 7
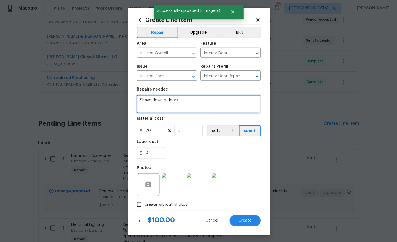
click at [203, 98] on textarea "Shave down 5 doors" at bounding box center [198, 104] width 123 height 18
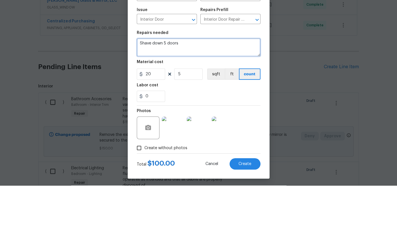
click at [196, 95] on textarea "Shave down 5 doors" at bounding box center [198, 104] width 123 height 18
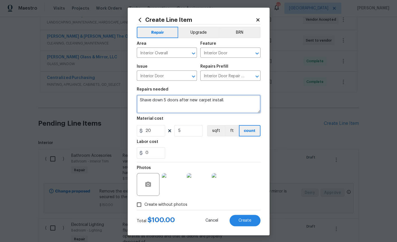
type textarea "Shave down 5 doors after new carpet install."
click at [246, 222] on span "Create" at bounding box center [245, 220] width 13 height 4
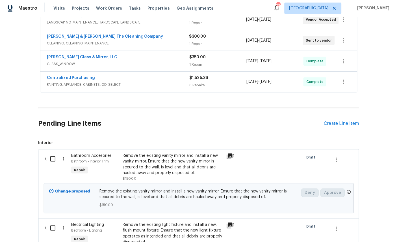
click at [338, 121] on div "Create Line Item" at bounding box center [341, 123] width 35 height 5
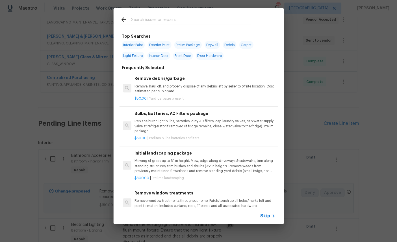
click at [230, 46] on span "Debris" at bounding box center [230, 46] width 14 height 8
type input "Debris"
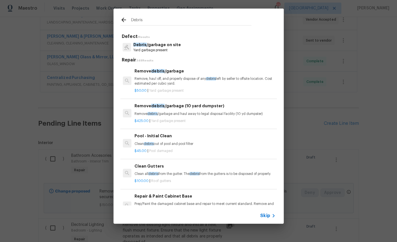
click at [172, 78] on p "Remove, haul off, and properly dispose of any debris left by seller to offsite …" at bounding box center [205, 82] width 140 height 10
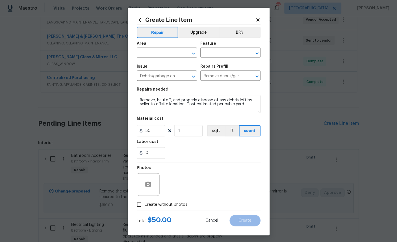
click at [161, 52] on input "text" at bounding box center [159, 53] width 44 height 9
click at [159, 93] on li "Interior Overall" at bounding box center [167, 97] width 60 height 9
type input "Interior Overall"
click at [225, 51] on input "text" at bounding box center [222, 53] width 44 height 9
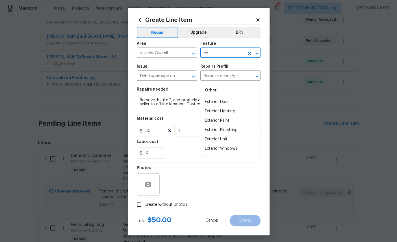
click at [218, 135] on li "Exterior Unit" at bounding box center [230, 139] width 60 height 9
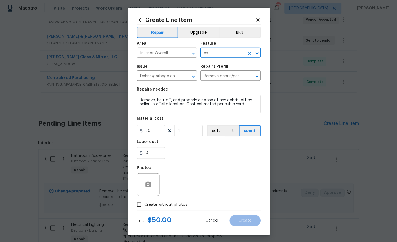
type input "Exterior Unit"
click at [155, 134] on input "50" at bounding box center [151, 130] width 28 height 11
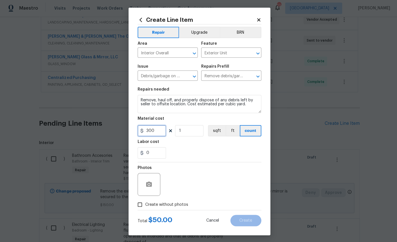
type input "300"
click at [149, 181] on button "button" at bounding box center [149, 185] width 14 height 14
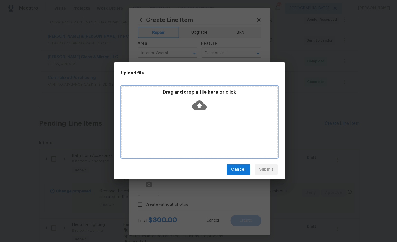
click at [197, 102] on icon at bounding box center [198, 106] width 14 height 10
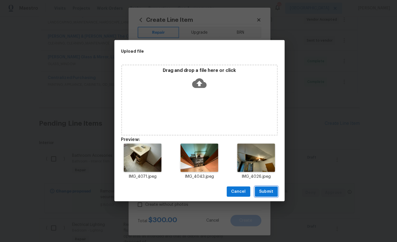
click at [264, 189] on span "Submit" at bounding box center [265, 191] width 14 height 7
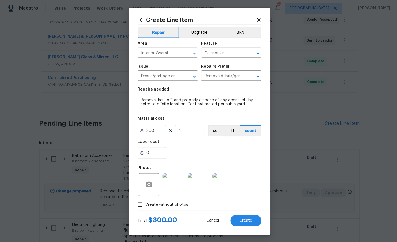
click at [249, 220] on button "Create" at bounding box center [245, 220] width 31 height 11
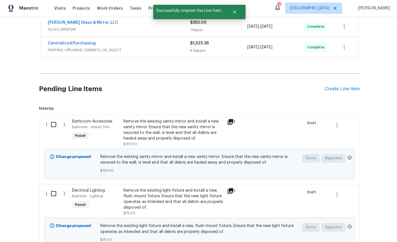
scroll to position [281, 0]
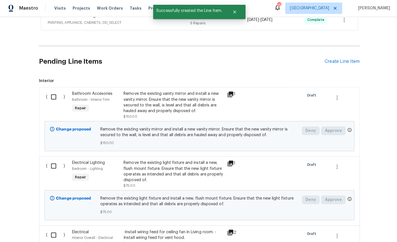
click at [50, 91] on input "checkbox" at bounding box center [55, 97] width 16 height 12
checkbox input "true"
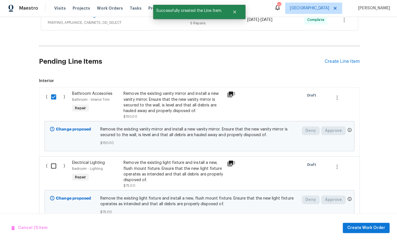
click at [55, 160] on input "checkbox" at bounding box center [55, 166] width 16 height 12
checkbox input "true"
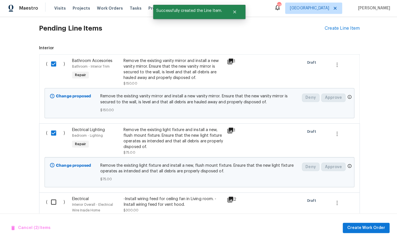
scroll to position [370, 0]
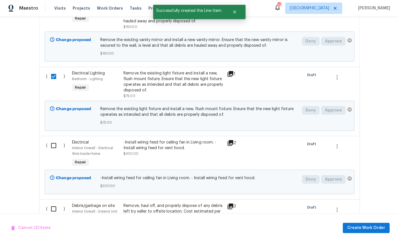
click at [51, 140] on input "checkbox" at bounding box center [55, 146] width 16 height 12
checkbox input "true"
click at [54, 203] on input "checkbox" at bounding box center [55, 209] width 16 height 12
checkbox input "true"
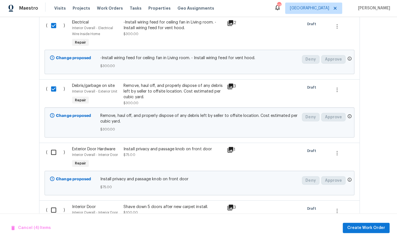
click at [53, 146] on input "checkbox" at bounding box center [55, 152] width 16 height 12
checkbox input "true"
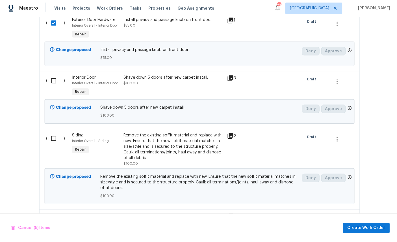
scroll to position [618, 0]
click at [53, 134] on input "checkbox" at bounding box center [55, 139] width 16 height 12
checkbox input "true"
click at [55, 75] on input "checkbox" at bounding box center [55, 81] width 16 height 12
checkbox input "true"
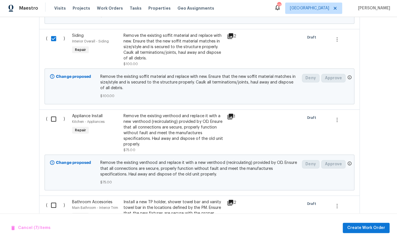
scroll to position [721, 0]
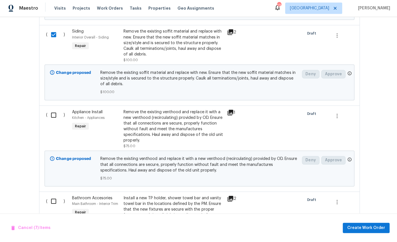
click at [54, 113] on input "checkbox" at bounding box center [55, 115] width 16 height 12
checkbox input "true"
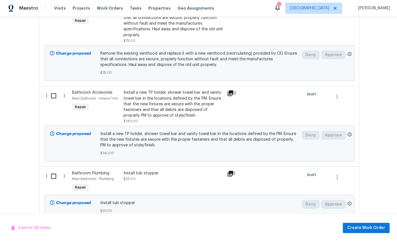
scroll to position [831, 0]
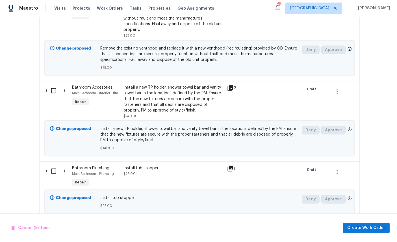
click at [58, 88] on input "checkbox" at bounding box center [55, 91] width 16 height 12
checkbox input "true"
click at [54, 177] on input "checkbox" at bounding box center [55, 171] width 16 height 12
checkbox input "true"
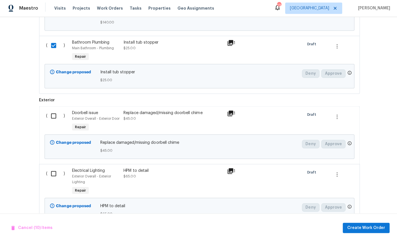
scroll to position [958, 0]
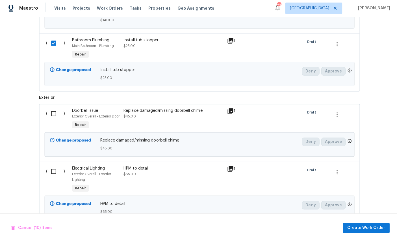
click at [56, 119] on input "checkbox" at bounding box center [55, 114] width 16 height 12
checkbox input "true"
click at [51, 177] on input "checkbox" at bounding box center [55, 171] width 16 height 12
checkbox input "true"
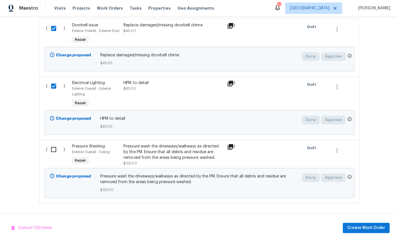
scroll to position [1057, 0]
click at [52, 144] on input "checkbox" at bounding box center [55, 150] width 16 height 12
checkbox input "true"
click at [373, 225] on span "Create Work Order" at bounding box center [365, 227] width 38 height 7
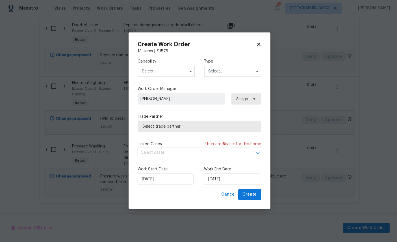
checkbox input "false"
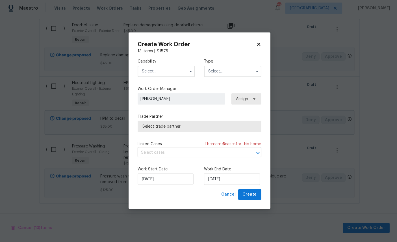
checkbox input "false"
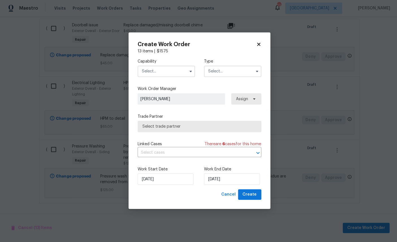
checkbox input "false"
click at [161, 68] on input "text" at bounding box center [165, 71] width 57 height 11
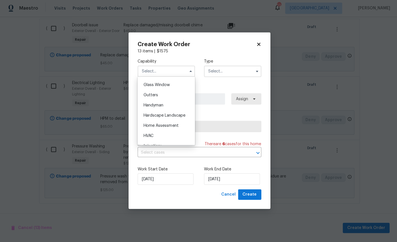
scroll to position [288, 0]
click at [156, 71] on div "General Contractor" at bounding box center [166, 66] width 54 height 10
type input "General Contractor"
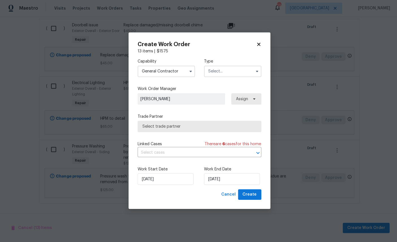
click at [227, 70] on input "text" at bounding box center [231, 71] width 57 height 11
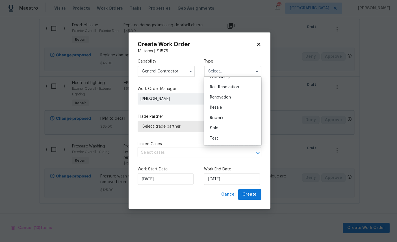
scroll to position [134, 0]
click at [226, 96] on span "Renovation" at bounding box center [219, 98] width 21 height 4
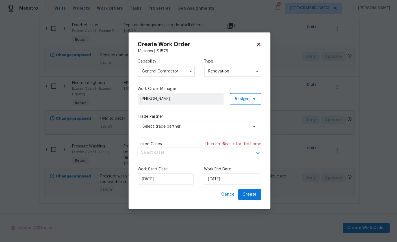
type input "Renovation"
click at [184, 124] on span "Select trade partner" at bounding box center [194, 127] width 105 height 6
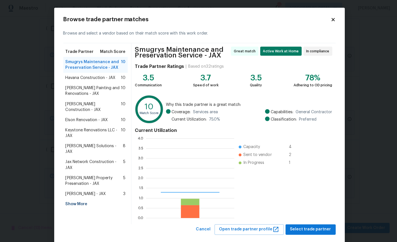
scroll to position [79, 88]
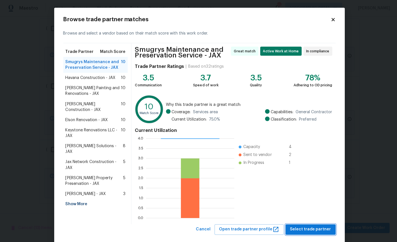
click at [312, 229] on span "Select trade partner" at bounding box center [309, 229] width 41 height 7
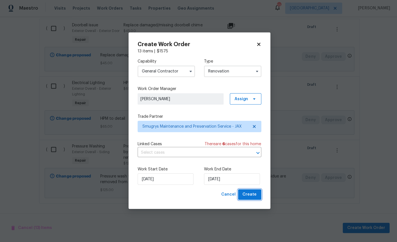
click at [248, 191] on span "Create" at bounding box center [249, 194] width 14 height 7
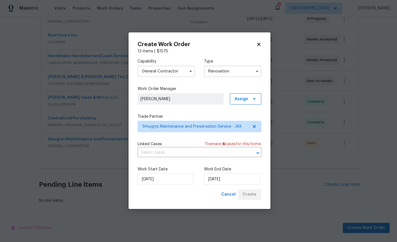
scroll to position [158, 0]
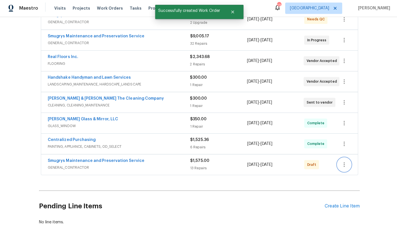
click at [347, 158] on button "button" at bounding box center [343, 165] width 14 height 14
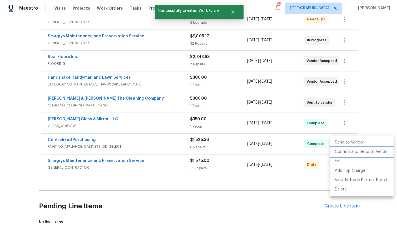
click at [357, 150] on li "Confirm and Send to Vendor" at bounding box center [360, 151] width 63 height 9
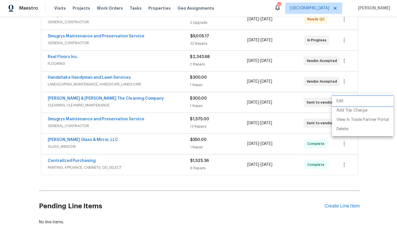
scroll to position [0, 0]
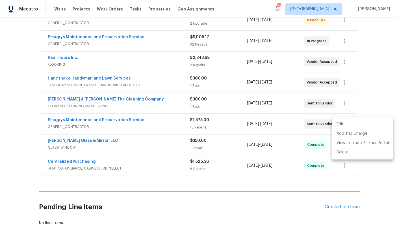
click at [371, 191] on div at bounding box center [198, 121] width 397 height 242
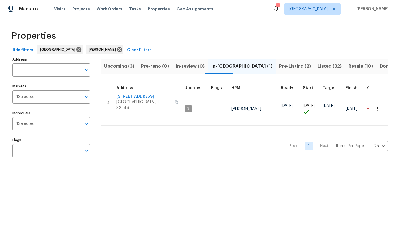
scroll to position [5, 36]
click at [118, 65] on span "Upcoming (3)" at bounding box center [119, 66] width 30 height 8
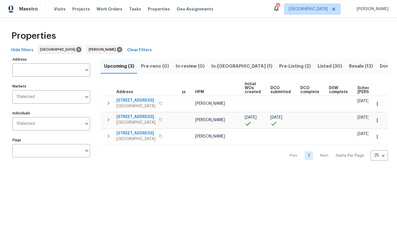
scroll to position [0, 7]
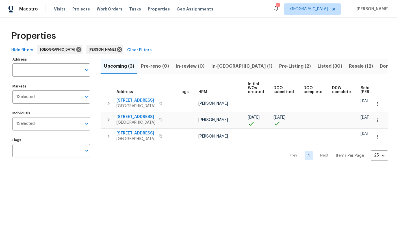
click at [125, 119] on span "[STREET_ADDRESS]" at bounding box center [135, 117] width 39 height 6
click at [279, 66] on span "Pre-Listing (2)" at bounding box center [295, 66] width 32 height 8
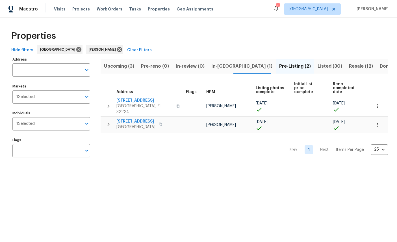
click at [318, 67] on span "Listed (30)" at bounding box center [330, 66] width 25 height 8
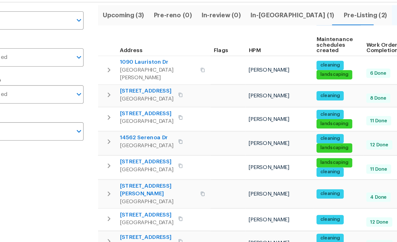
scroll to position [47, 0]
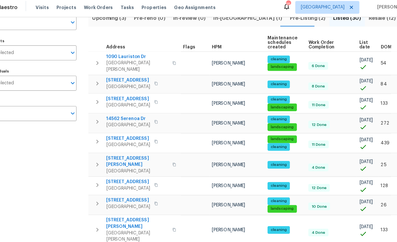
click at [116, 51] on span "1090 Lauriston Dr" at bounding box center [143, 53] width 55 height 6
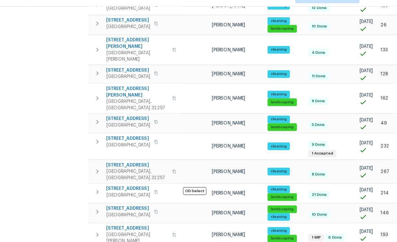
scroll to position [205, 0]
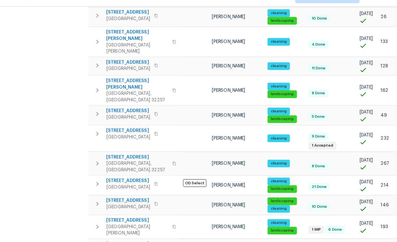
click at [116, 81] on span "[STREET_ADDRESS][PERSON_NAME]" at bounding box center [143, 86] width 55 height 11
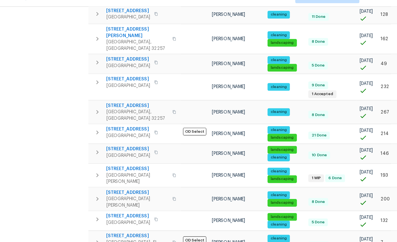
scroll to position [260, 0]
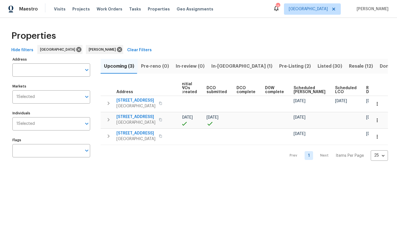
scroll to position [0, 73]
click at [381, 118] on button "button" at bounding box center [377, 120] width 12 height 12
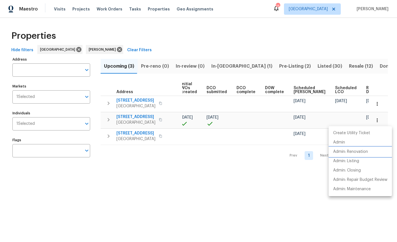
click at [359, 150] on p "Admin: Renovation" at bounding box center [350, 152] width 35 height 6
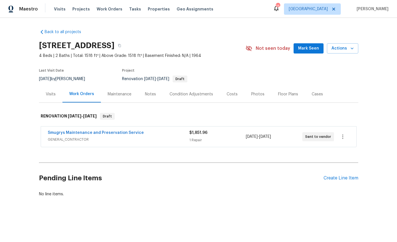
click at [48, 97] on div "Visits" at bounding box center [51, 94] width 10 height 6
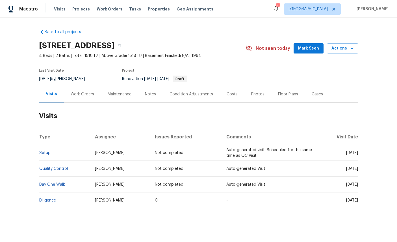
click at [10, 70] on div "Back to all projects [STREET_ADDRESS] 4 Beds | 2 Baths | Total: 1518 ft² | Abov…" at bounding box center [198, 130] width 397 height 224
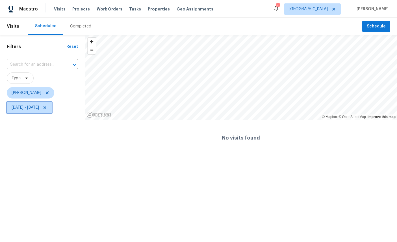
click at [52, 105] on span "[DATE] - [DATE]" at bounding box center [29, 107] width 45 height 11
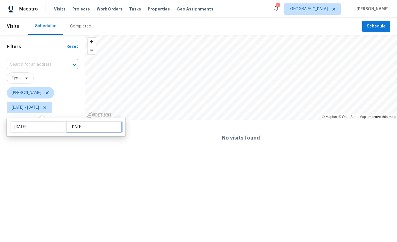
click at [83, 125] on input "Mon, Sep 01" at bounding box center [94, 126] width 56 height 11
select select "8"
select select "2025"
select select "9"
select select "2025"
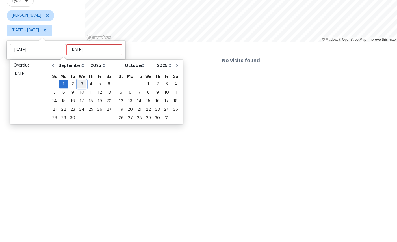
click at [83, 157] on div "3" at bounding box center [81, 161] width 9 height 8
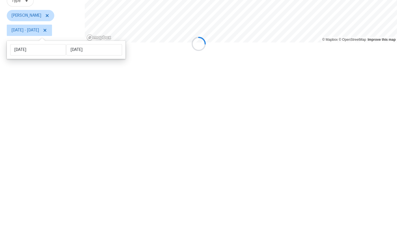
type input "Wed, Sep 03"
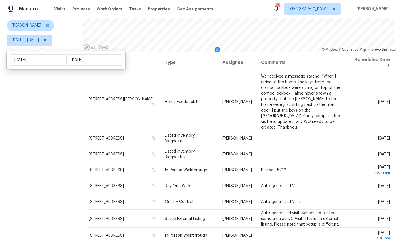
scroll to position [67, 0]
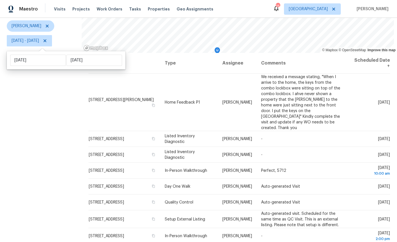
click at [0, 0] on icon at bounding box center [0, 0] width 0 height 0
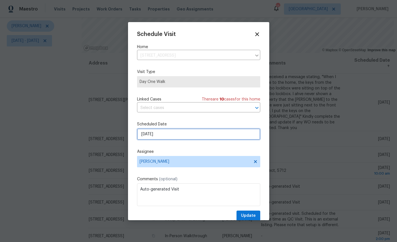
click at [182, 134] on input "9/3/2025" at bounding box center [198, 133] width 123 height 11
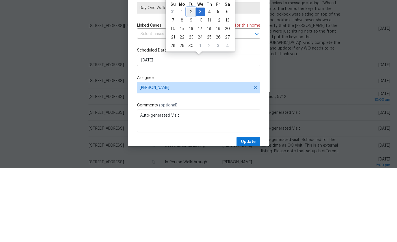
click at [192, 82] on div "2" at bounding box center [191, 86] width 9 height 8
type input "9/2/2025"
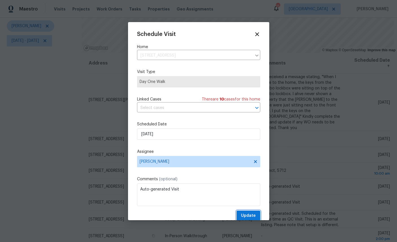
click at [252, 213] on span "Update" at bounding box center [248, 215] width 15 height 7
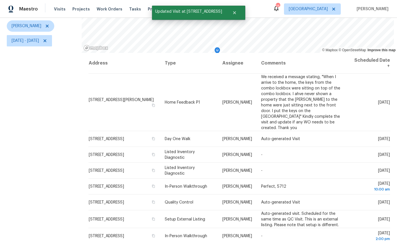
scroll to position [55, 0]
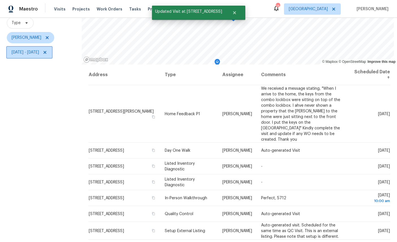
click at [39, 49] on span "Mon, Sep 01 - Wed, Sep 03" at bounding box center [25, 52] width 27 height 6
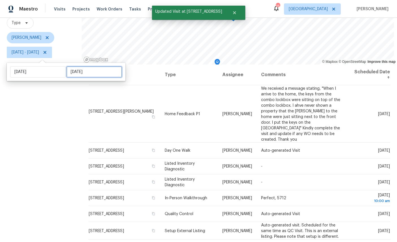
click at [83, 66] on input "Wed, Sep 03" at bounding box center [94, 71] width 56 height 11
select select "8"
select select "2025"
select select "9"
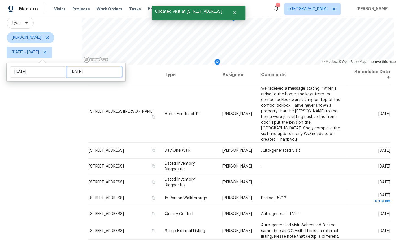
select select "2025"
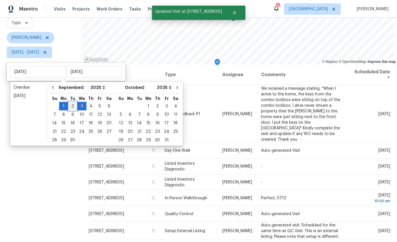
click at [72, 102] on div "2" at bounding box center [72, 106] width 9 height 8
type input "Tue, Sep 02"
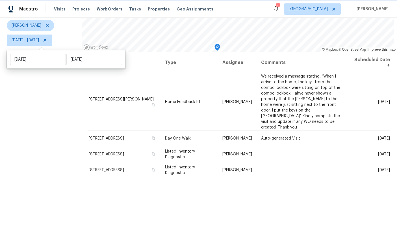
scroll to position [67, 0]
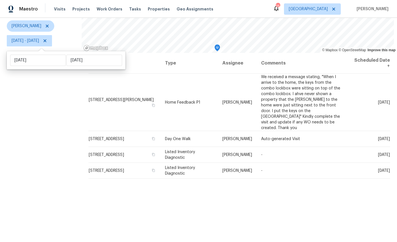
click at [44, 132] on div "Filters Reset ​ Type William Sparks Mon, Sep 01 - Tue, Sep 02" at bounding box center [41, 107] width 82 height 278
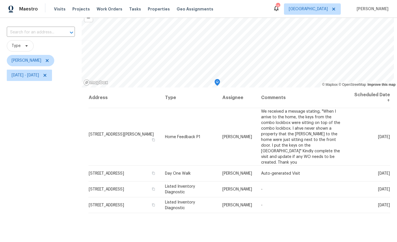
scroll to position [7, 0]
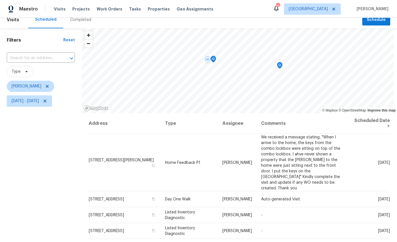
click at [280, 65] on icon "Map marker" at bounding box center [280, 64] width 2 height 1
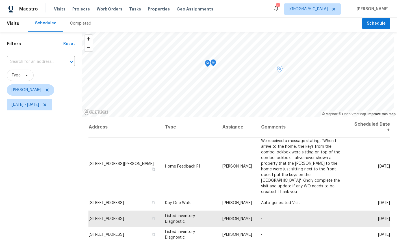
scroll to position [2, 0]
click at [216, 61] on icon "Map marker" at bounding box center [213, 63] width 5 height 7
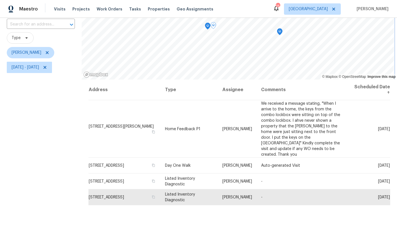
scroll to position [35, 0]
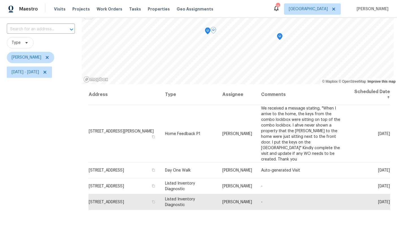
click at [0, 0] on icon at bounding box center [0, 0] width 0 height 0
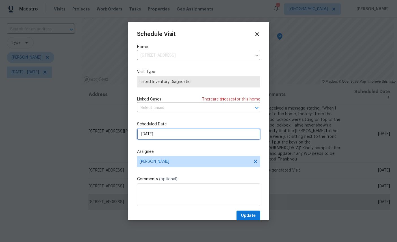
click at [186, 131] on input "[DATE]" at bounding box center [198, 133] width 123 height 11
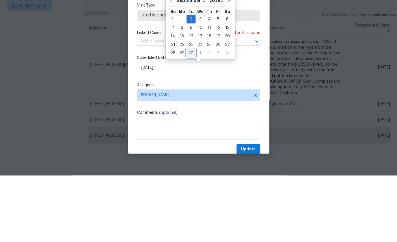
click at [192, 116] on div "30" at bounding box center [191, 120] width 9 height 8
type input "9/30/2025"
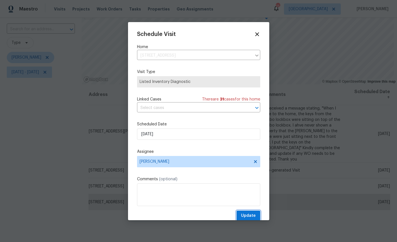
click at [254, 216] on span "Update" at bounding box center [248, 215] width 15 height 7
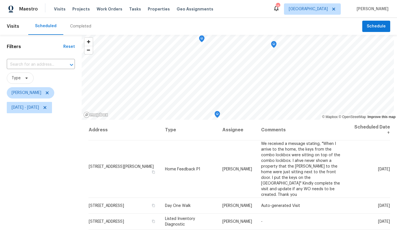
scroll to position [0, 0]
click at [219, 85] on icon "Map marker" at bounding box center [217, 88] width 6 height 7
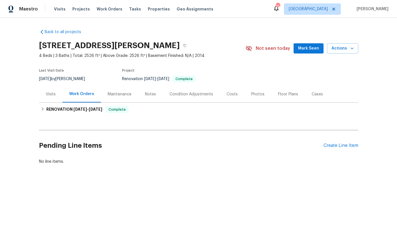
click at [48, 96] on div "Visits" at bounding box center [51, 94] width 10 height 6
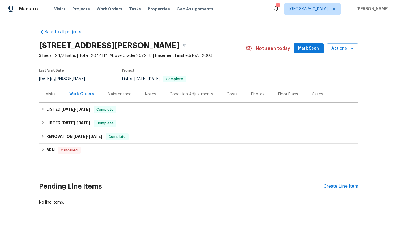
click at [50, 95] on div "Visits" at bounding box center [51, 94] width 10 height 6
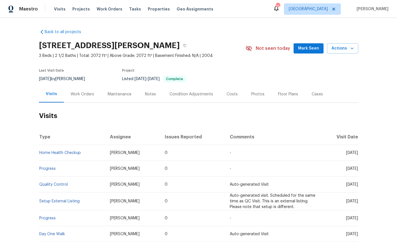
click at [341, 49] on span "Actions" at bounding box center [343, 48] width 22 height 7
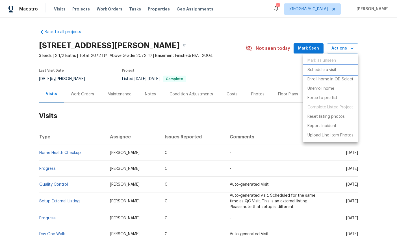
click at [324, 70] on p "Schedule a visit" at bounding box center [322, 70] width 29 height 6
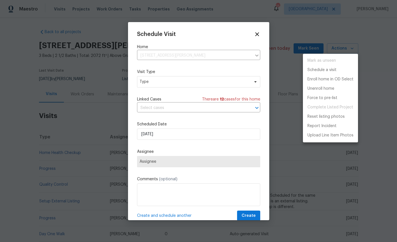
click at [172, 52] on div at bounding box center [198, 121] width 397 height 242
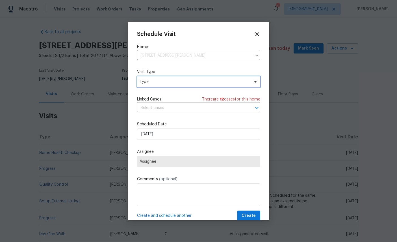
click at [185, 83] on span "Type" at bounding box center [195, 82] width 110 height 6
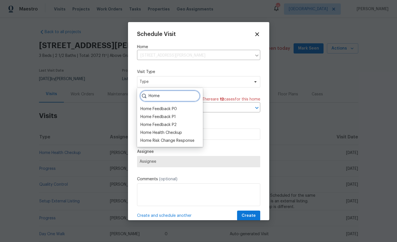
type input "Home"
click at [171, 134] on div "Home Health Checkup" at bounding box center [161, 133] width 42 height 6
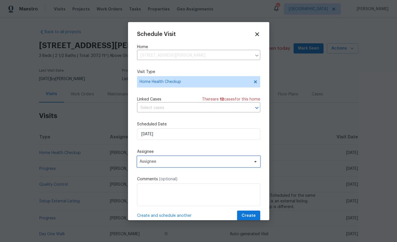
click at [192, 161] on span "Assignee" at bounding box center [195, 161] width 111 height 5
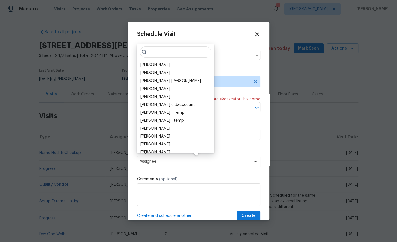
click at [157, 64] on div "[PERSON_NAME]" at bounding box center [155, 65] width 30 height 6
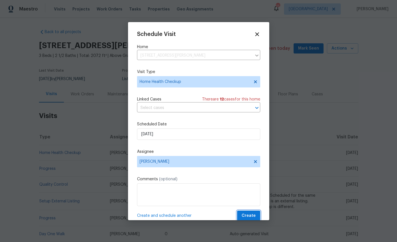
click at [250, 215] on span "Create" at bounding box center [249, 215] width 14 height 7
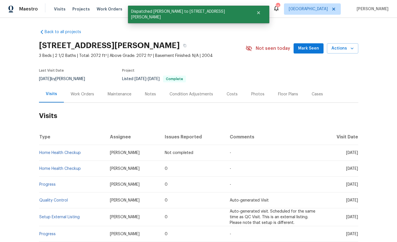
click at [344, 47] on span "Actions" at bounding box center [343, 48] width 22 height 7
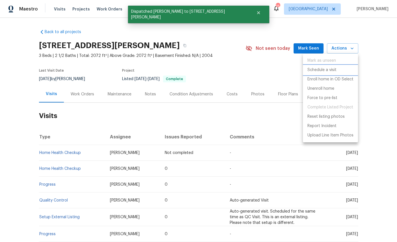
click at [323, 69] on p "Schedule a visit" at bounding box center [322, 70] width 29 height 6
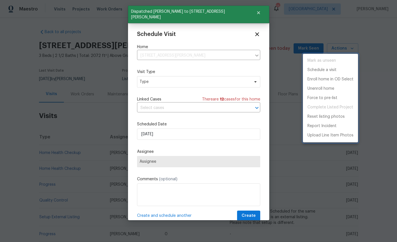
click at [192, 82] on div at bounding box center [198, 121] width 397 height 242
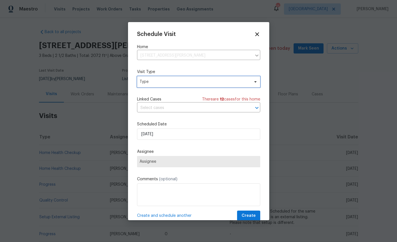
click at [204, 83] on span "Type" at bounding box center [195, 82] width 110 height 6
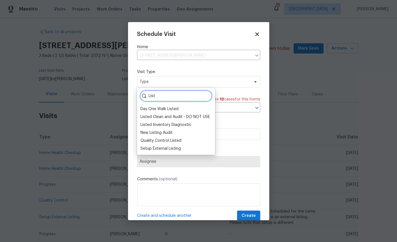
type input "List"
click at [181, 124] on div "Listed Inventory Diagnostic" at bounding box center [165, 125] width 51 height 6
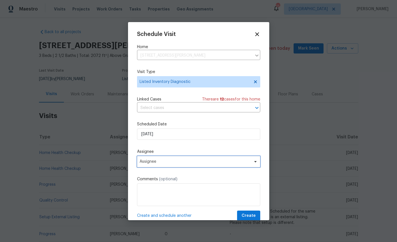
click at [185, 161] on span "Assignee" at bounding box center [195, 161] width 111 height 5
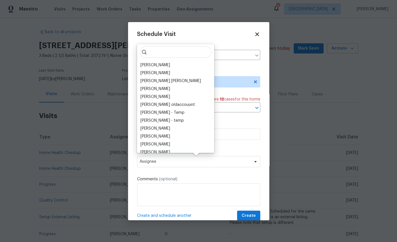
click at [155, 63] on div "[PERSON_NAME]" at bounding box center [155, 65] width 30 height 6
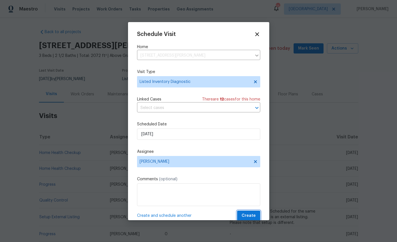
click at [252, 213] on span "Create" at bounding box center [249, 215] width 14 height 7
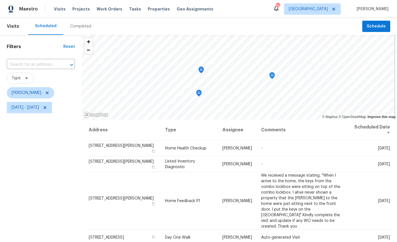
click at [273, 76] on icon "Map marker" at bounding box center [272, 75] width 2 height 1
click at [203, 71] on icon "Map marker" at bounding box center [201, 70] width 5 height 7
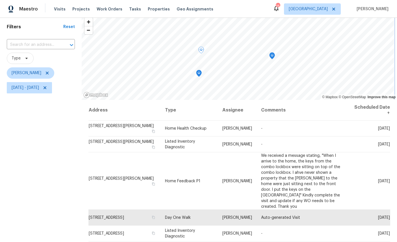
scroll to position [11, 0]
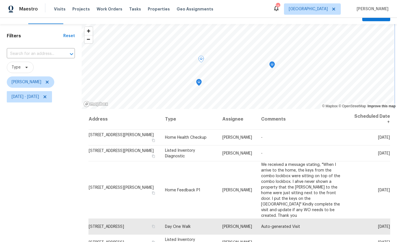
click at [199, 83] on icon "Map marker" at bounding box center [198, 82] width 5 height 7
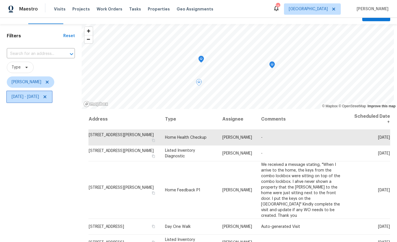
click at [7, 92] on span "[DATE] - [DATE]" at bounding box center [29, 96] width 45 height 11
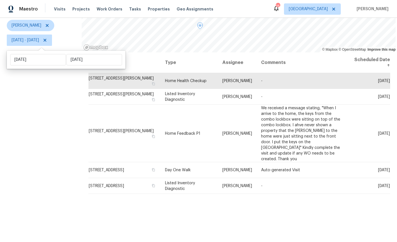
scroll to position [67, 0]
